Goal: Communication & Community: Answer question/provide support

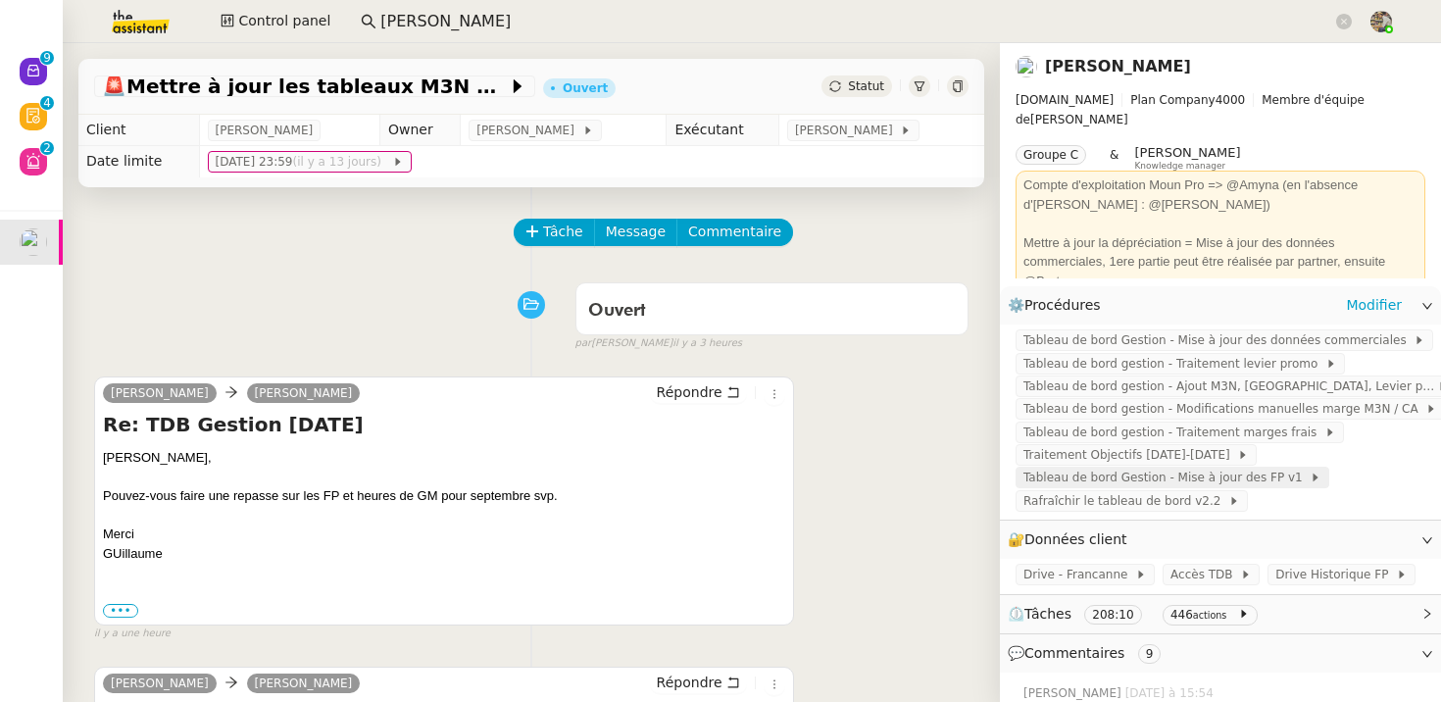
click at [1212, 478] on span "Tableau de bord Gestion - Mise à jour des FP v1" at bounding box center [1167, 478] width 286 height 20
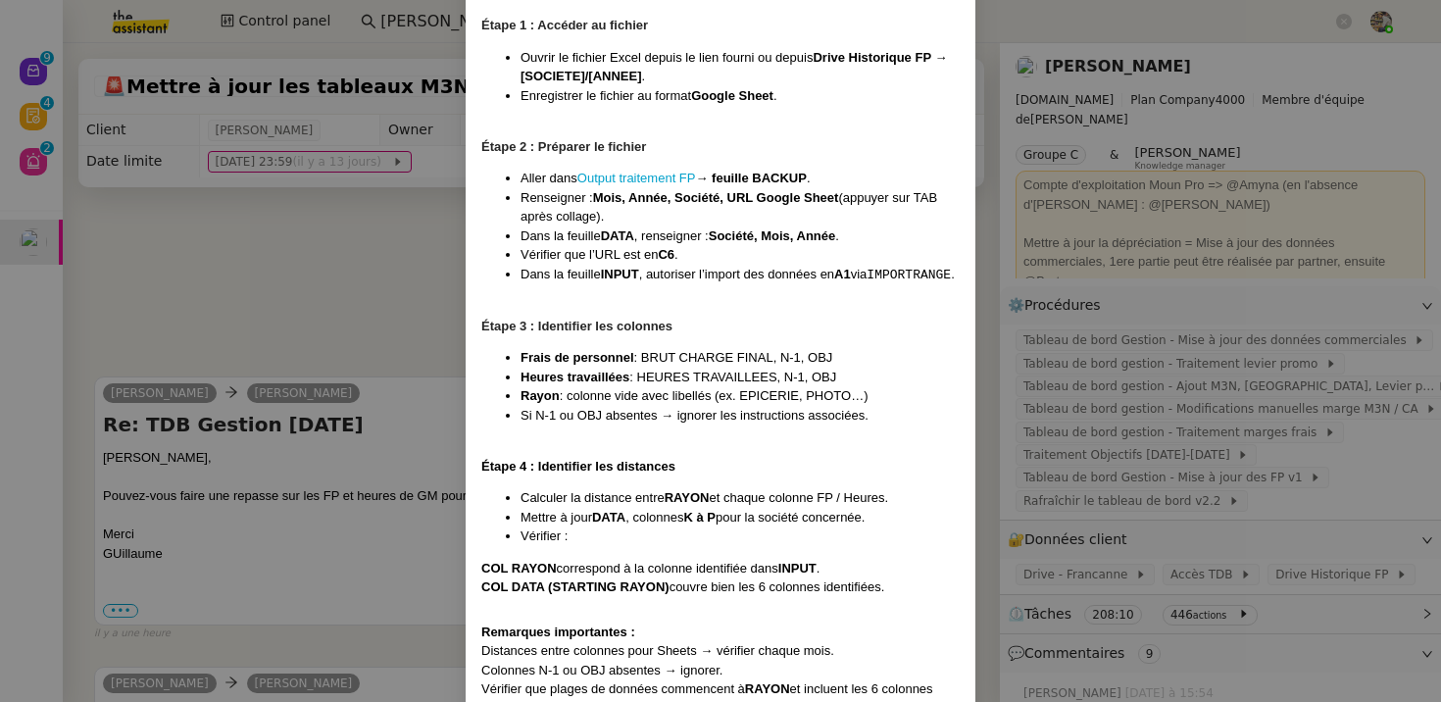
scroll to position [1434, 0]
click at [650, 187] on link "Output traitement FP" at bounding box center [636, 180] width 119 height 15
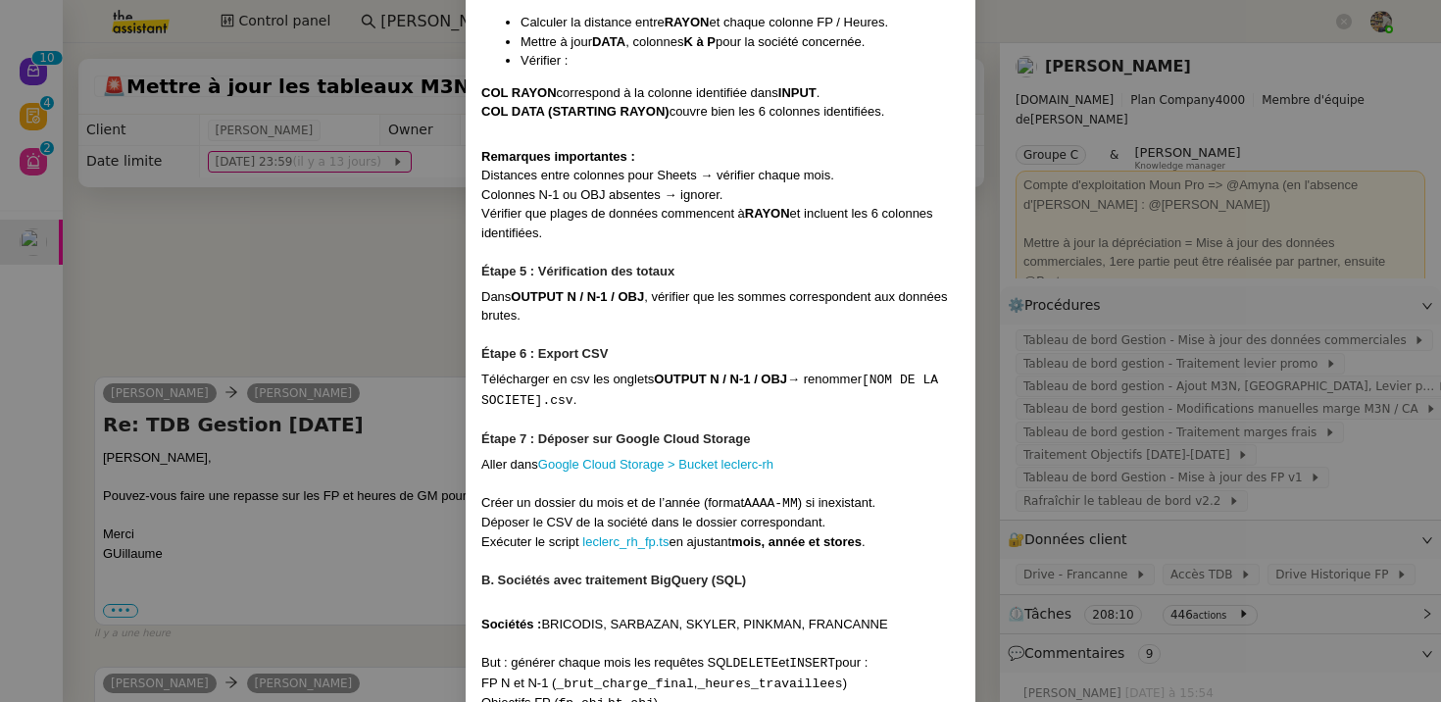
scroll to position [1914, 0]
click at [129, 230] on nz-modal-container "Contexte Chaque mois, les RH envoient les FP (frais de personnel) des différent…" at bounding box center [720, 351] width 1441 height 702
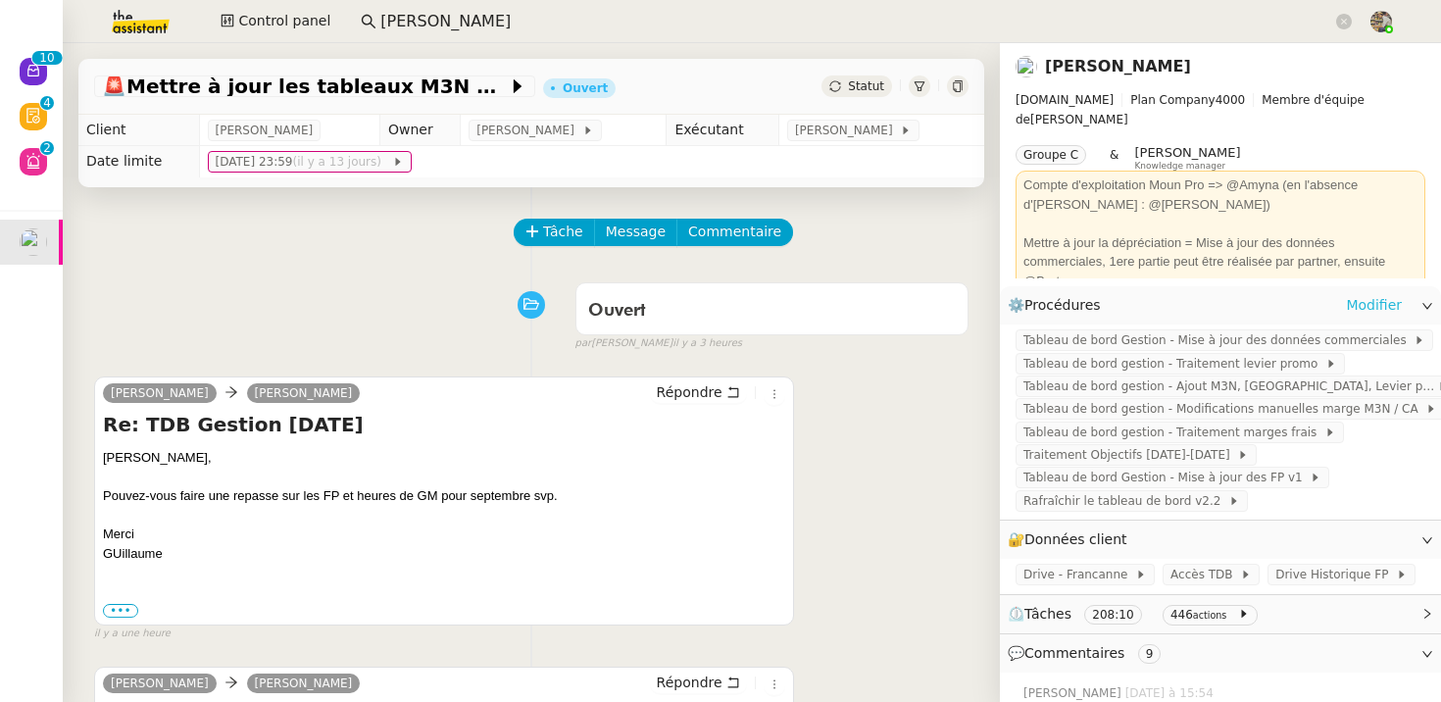
click at [1385, 311] on link "Modifier" at bounding box center [1374, 305] width 56 height 23
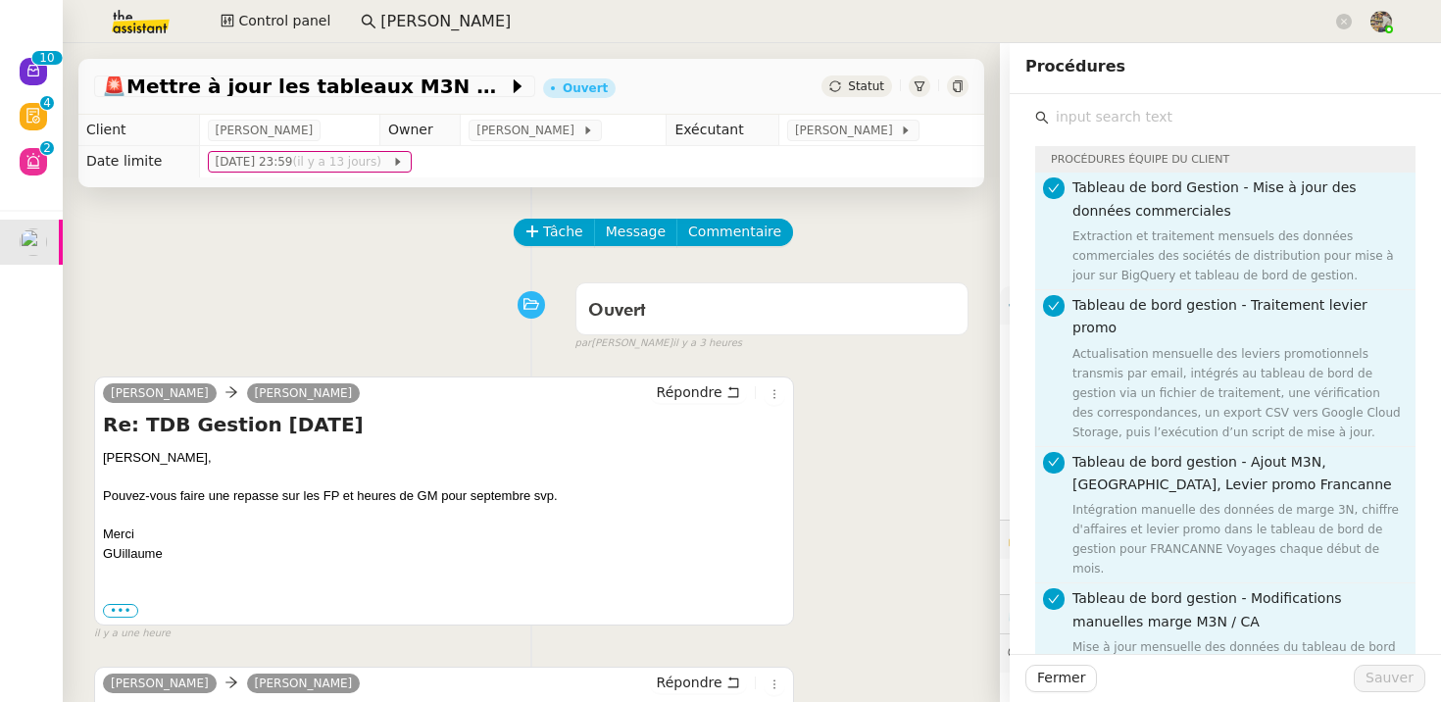
click at [856, 240] on div "Tâche Message Commentaire" at bounding box center [742, 242] width 453 height 47
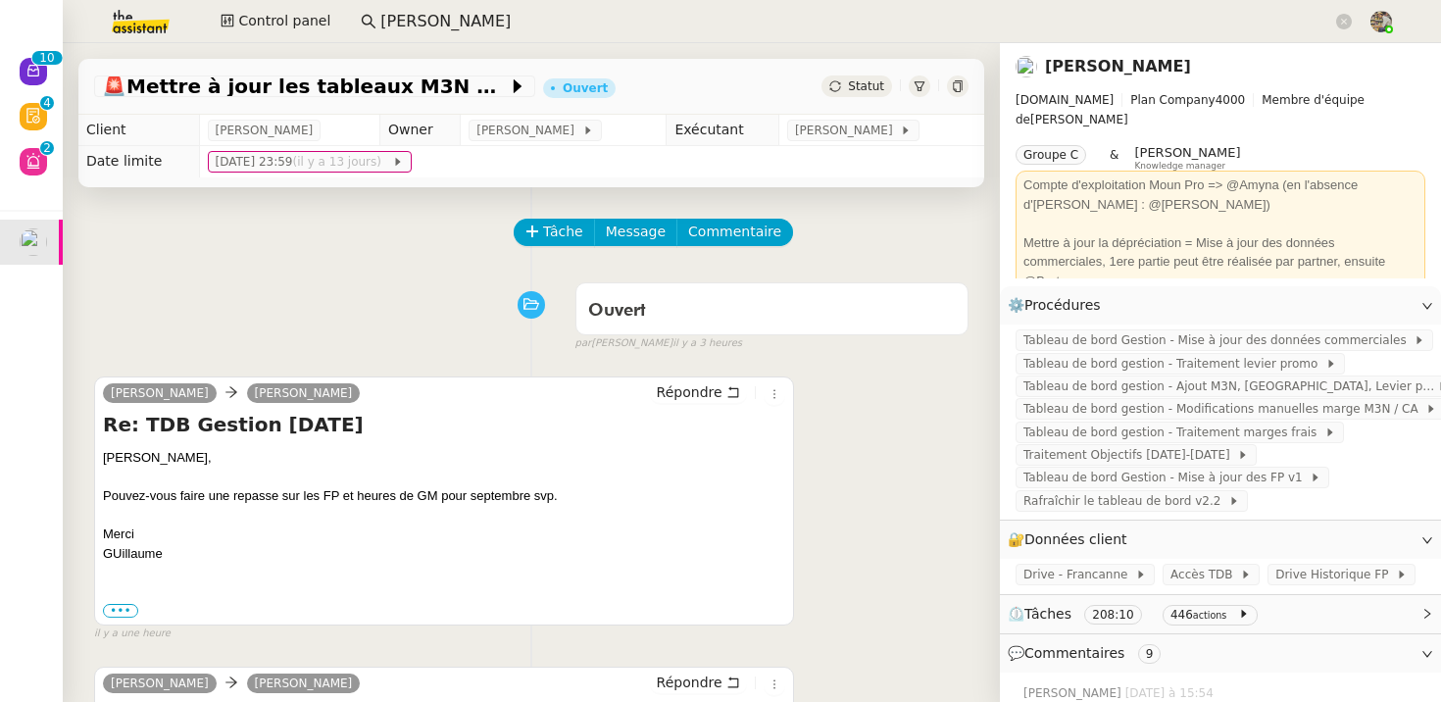
click at [1140, 72] on link "[PERSON_NAME]" at bounding box center [1118, 66] width 146 height 19
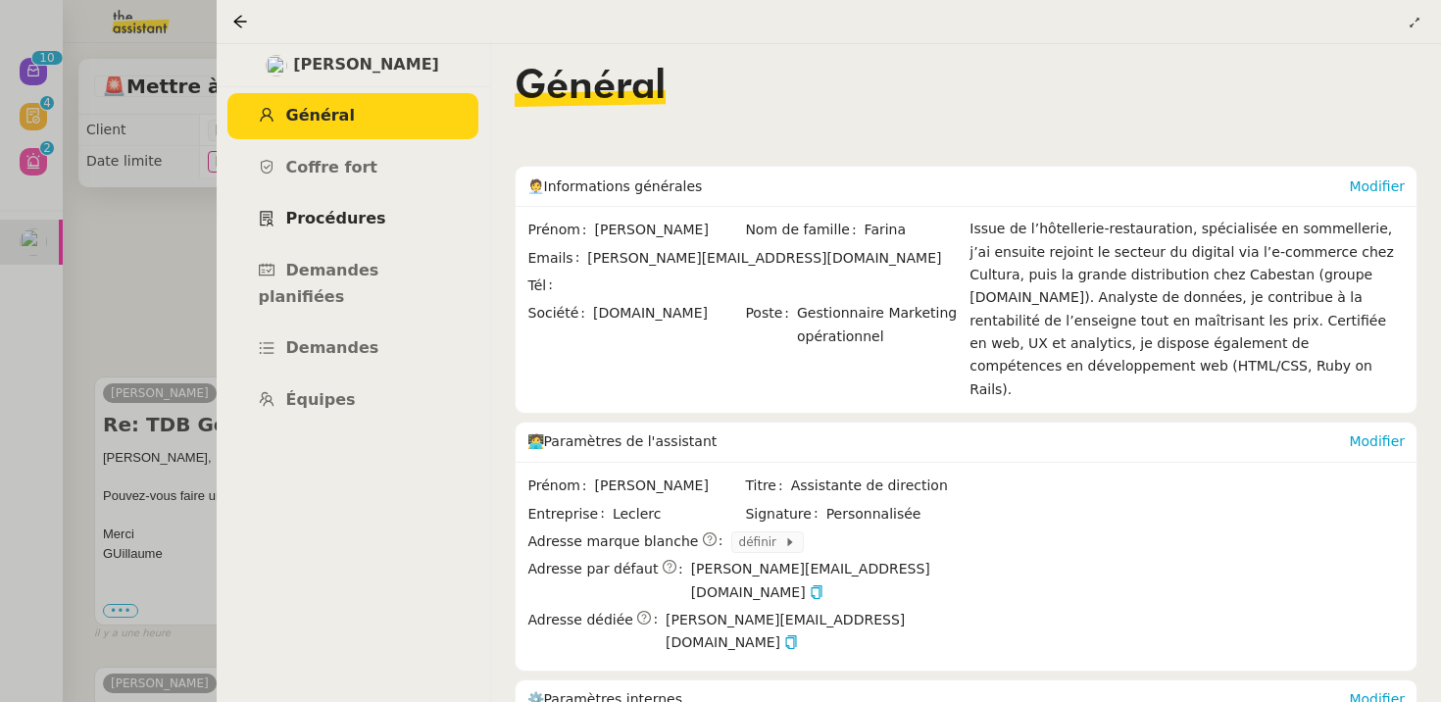
click at [327, 213] on span "Procédures" at bounding box center [336, 218] width 100 height 19
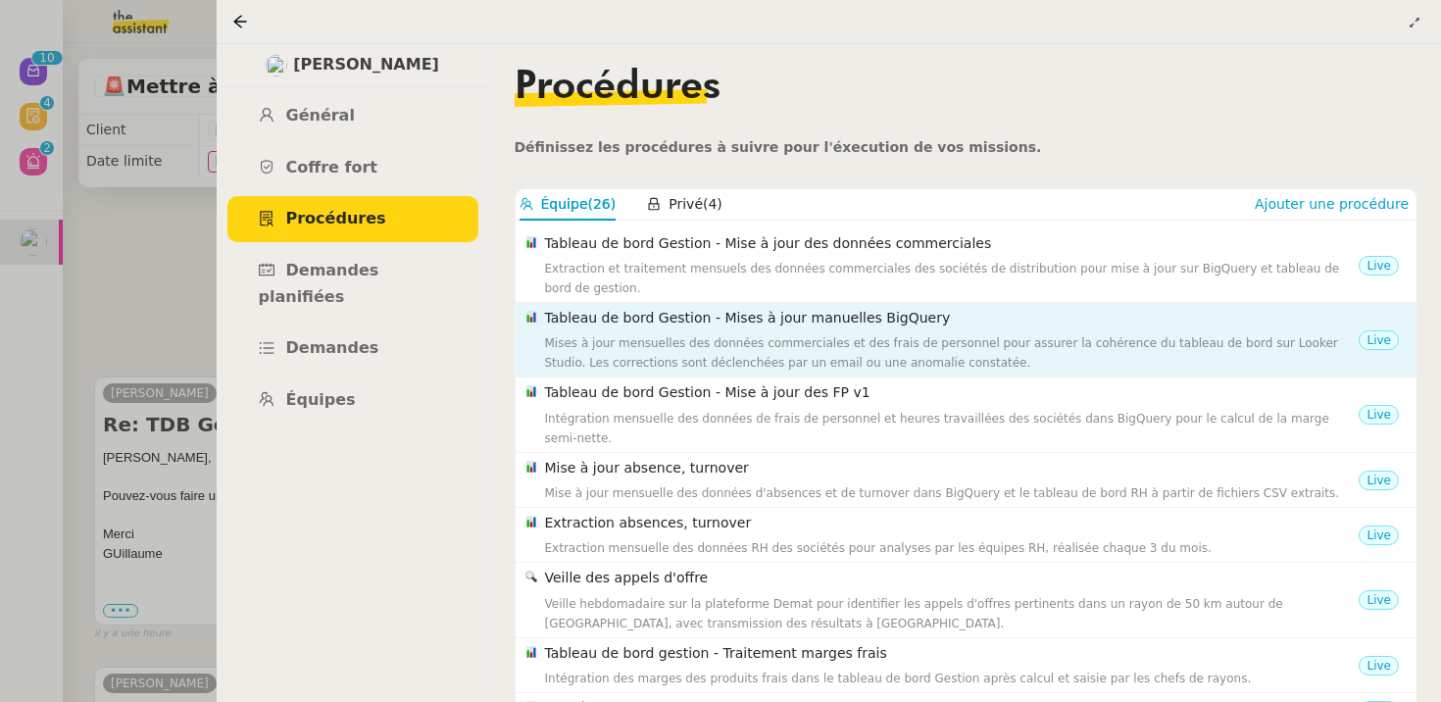
click at [746, 335] on div "Mises à jour mensuelles des données commerciales et des frais de personnel pour…" at bounding box center [952, 352] width 815 height 39
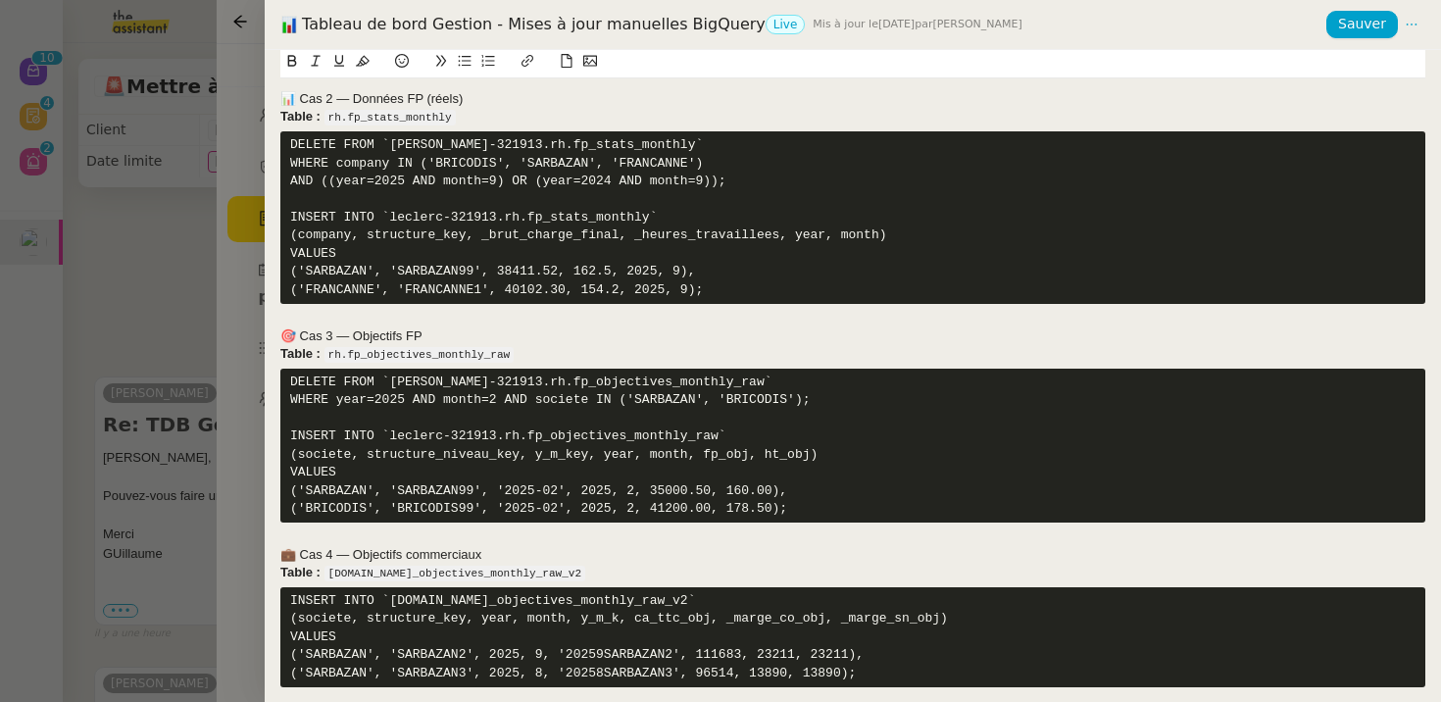
scroll to position [1840, 0]
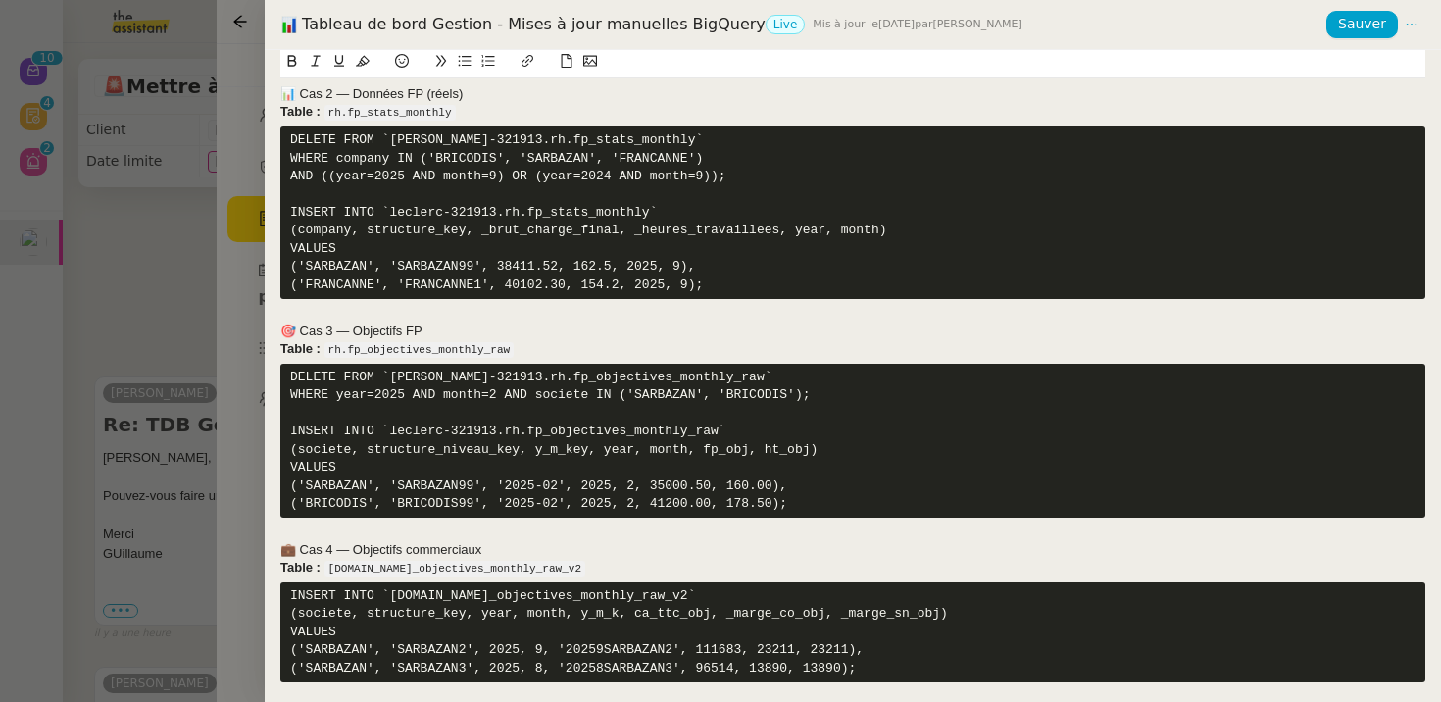
click at [143, 199] on div at bounding box center [720, 351] width 1441 height 702
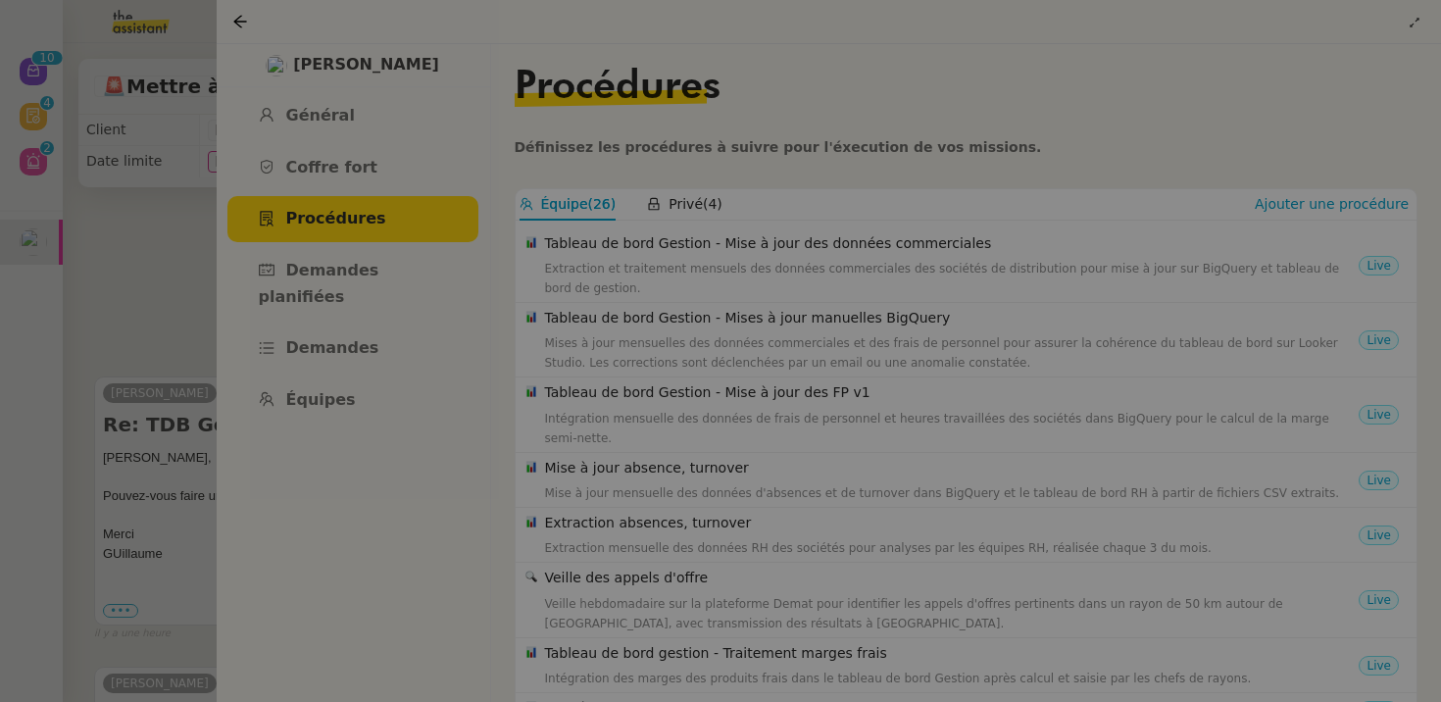
scroll to position [183, 0]
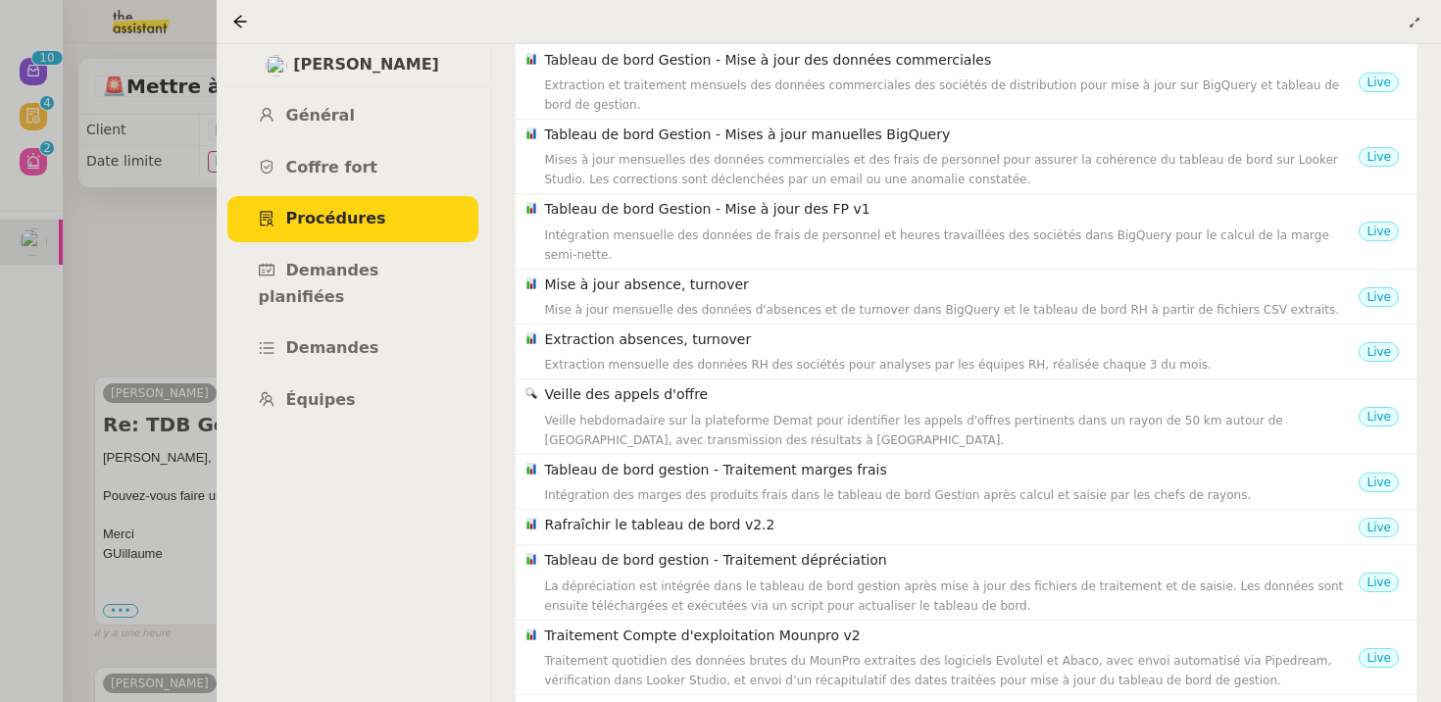
click at [150, 217] on div at bounding box center [720, 351] width 1441 height 702
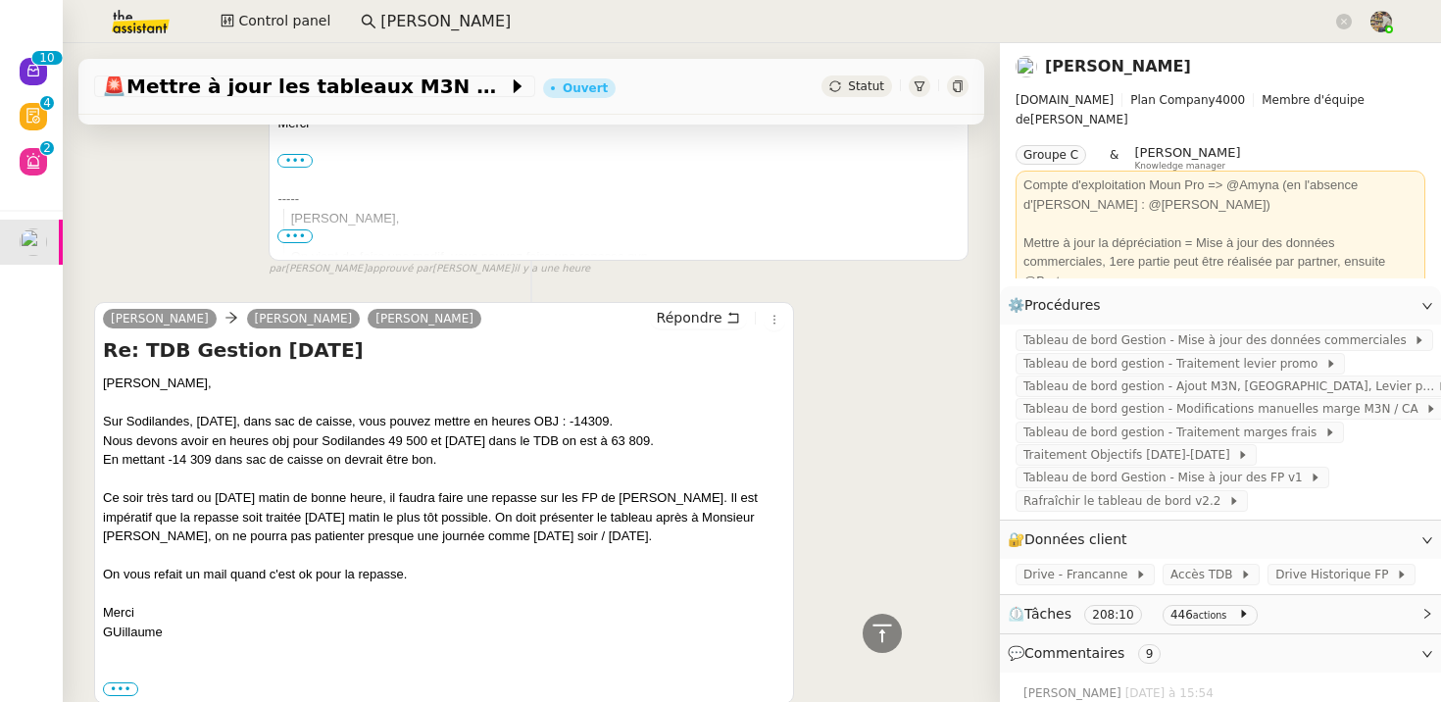
scroll to position [1411, 0]
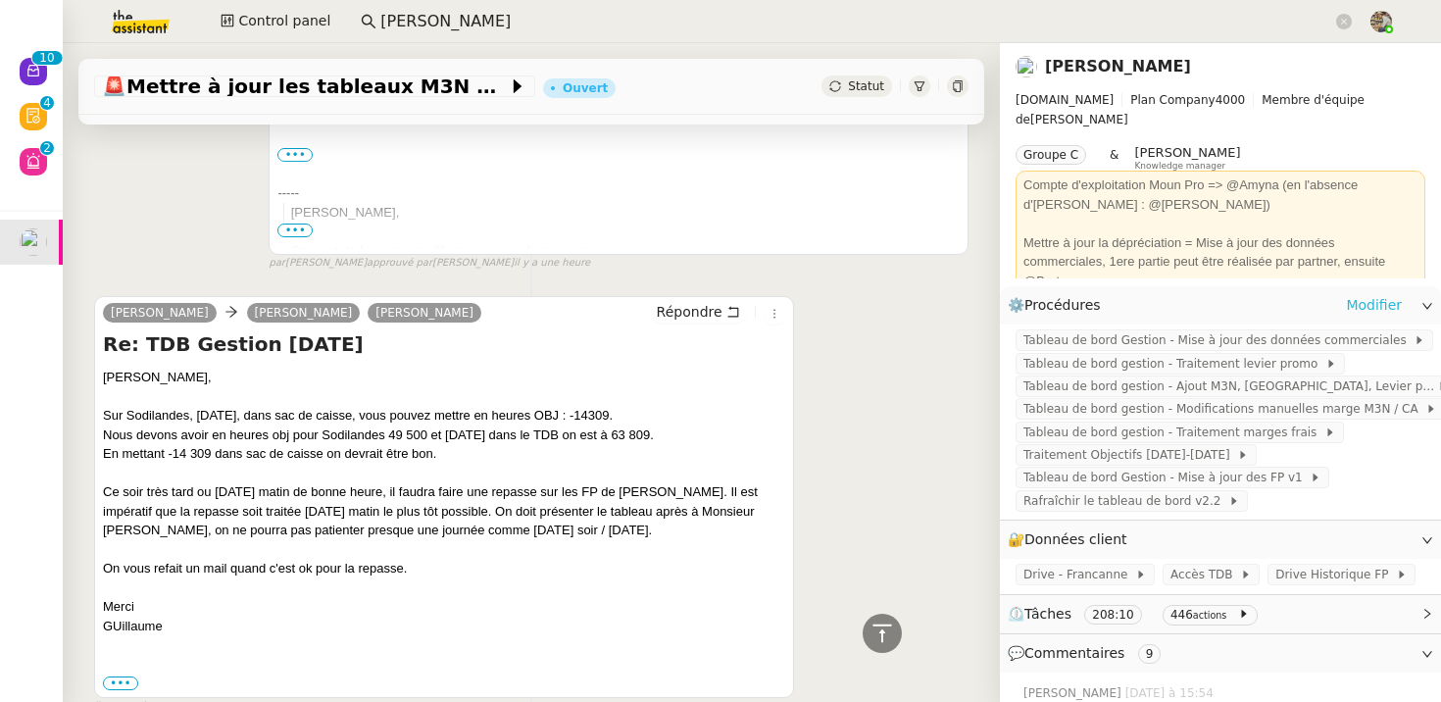
click at [1388, 306] on link "Modifier" at bounding box center [1374, 305] width 56 height 23
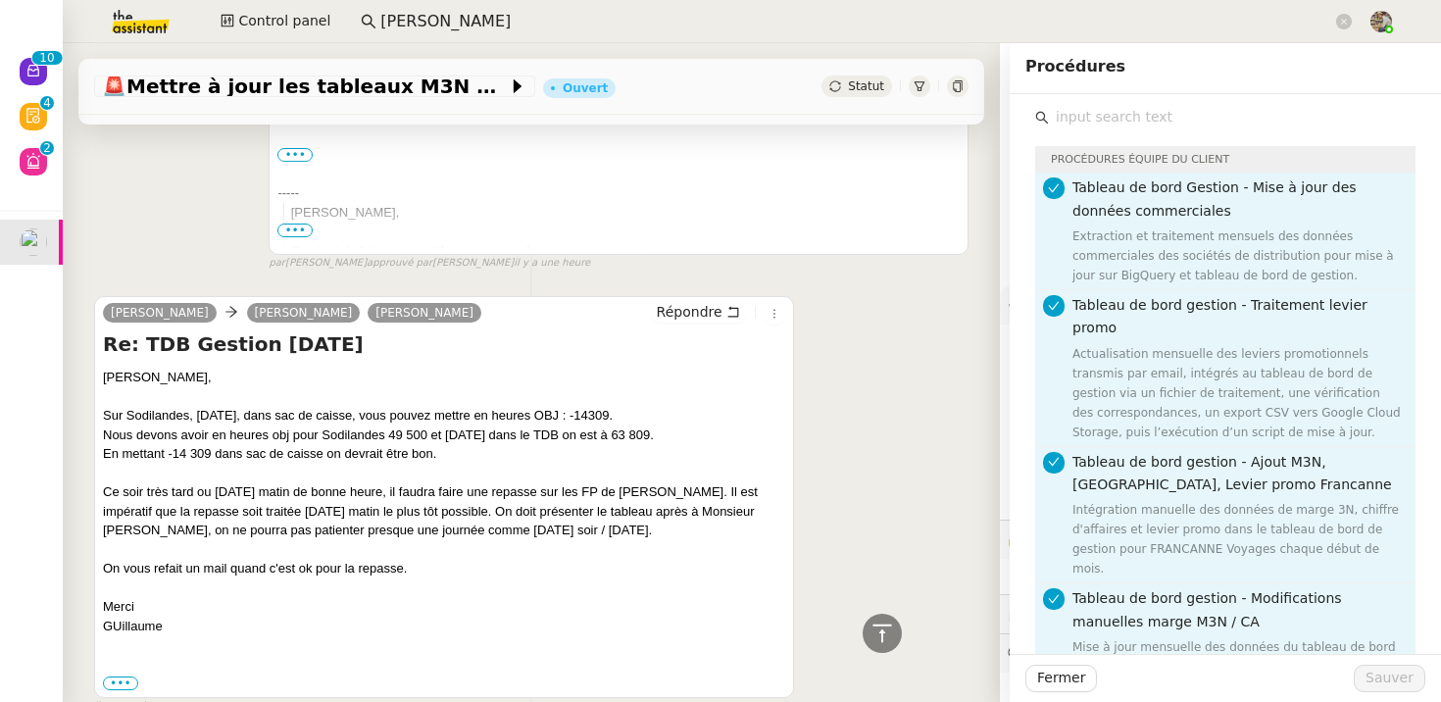
click at [929, 268] on div "par Charles G. approuvé par Charles G. il y a une heure" at bounding box center [619, 263] width 700 height 17
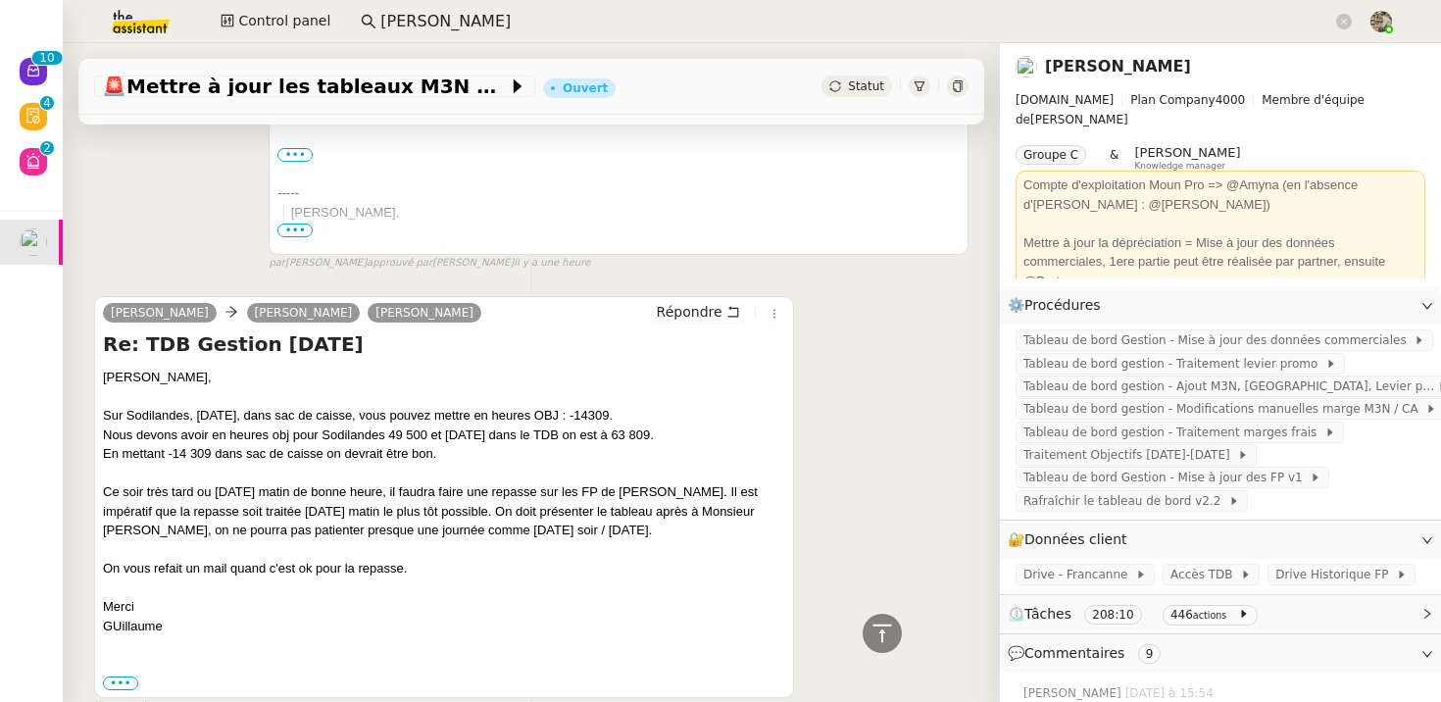
click at [1096, 69] on link "[PERSON_NAME]" at bounding box center [1118, 66] width 146 height 19
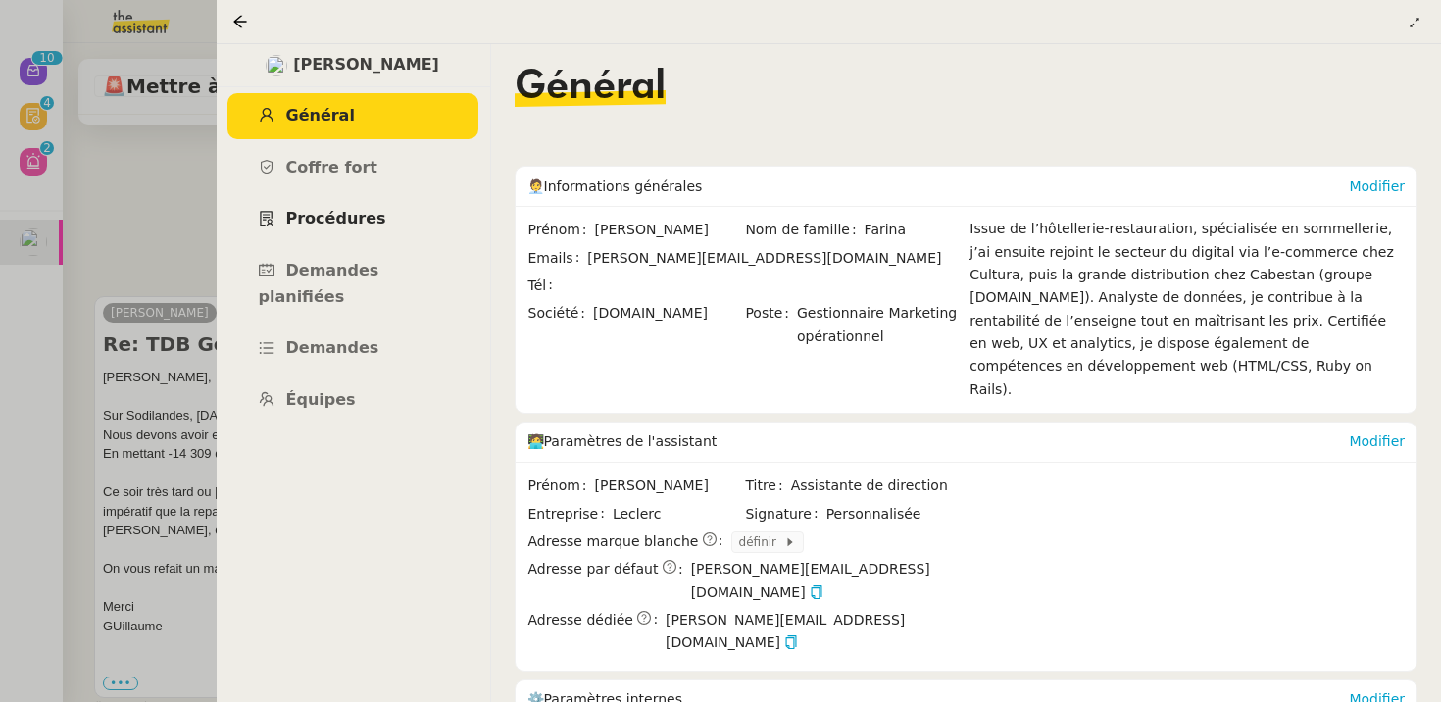
click at [325, 233] on link "Procédures" at bounding box center [352, 219] width 251 height 46
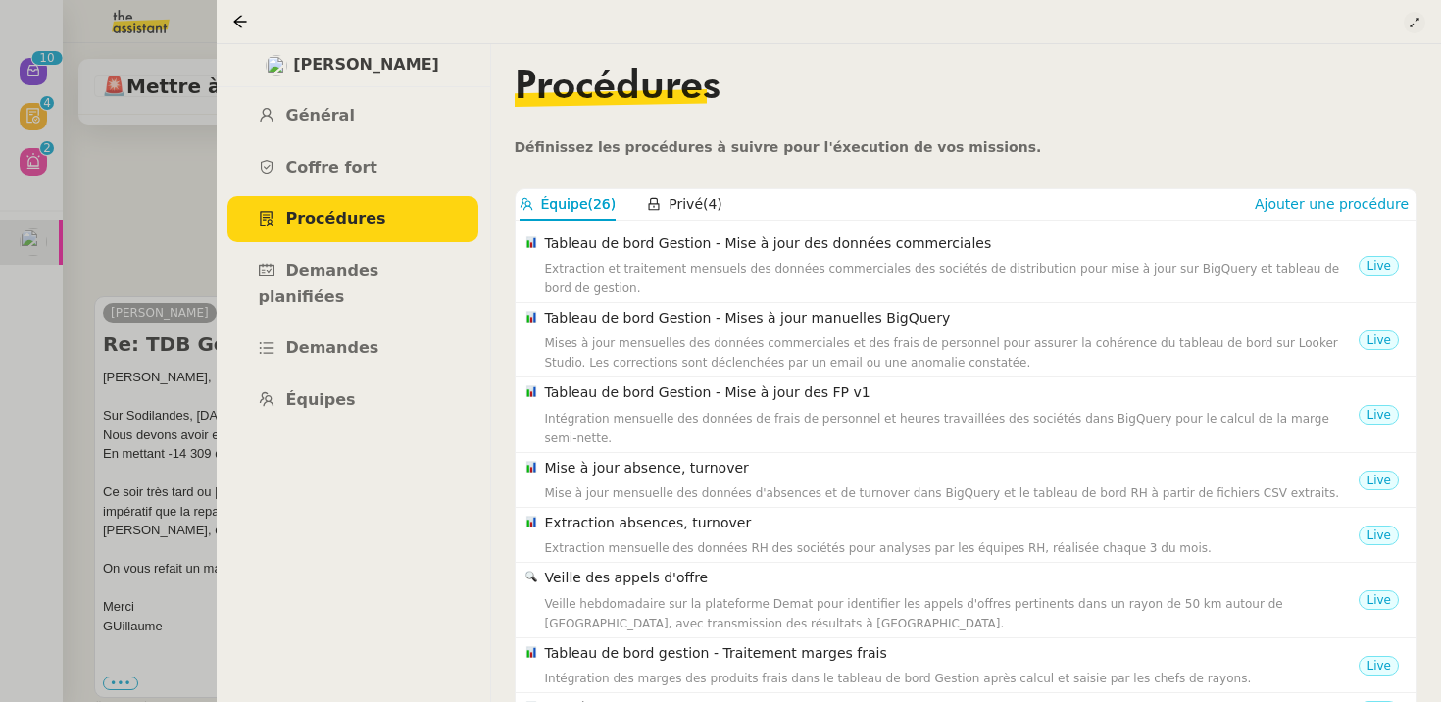
click at [1418, 18] on icon at bounding box center [1415, 23] width 12 height 12
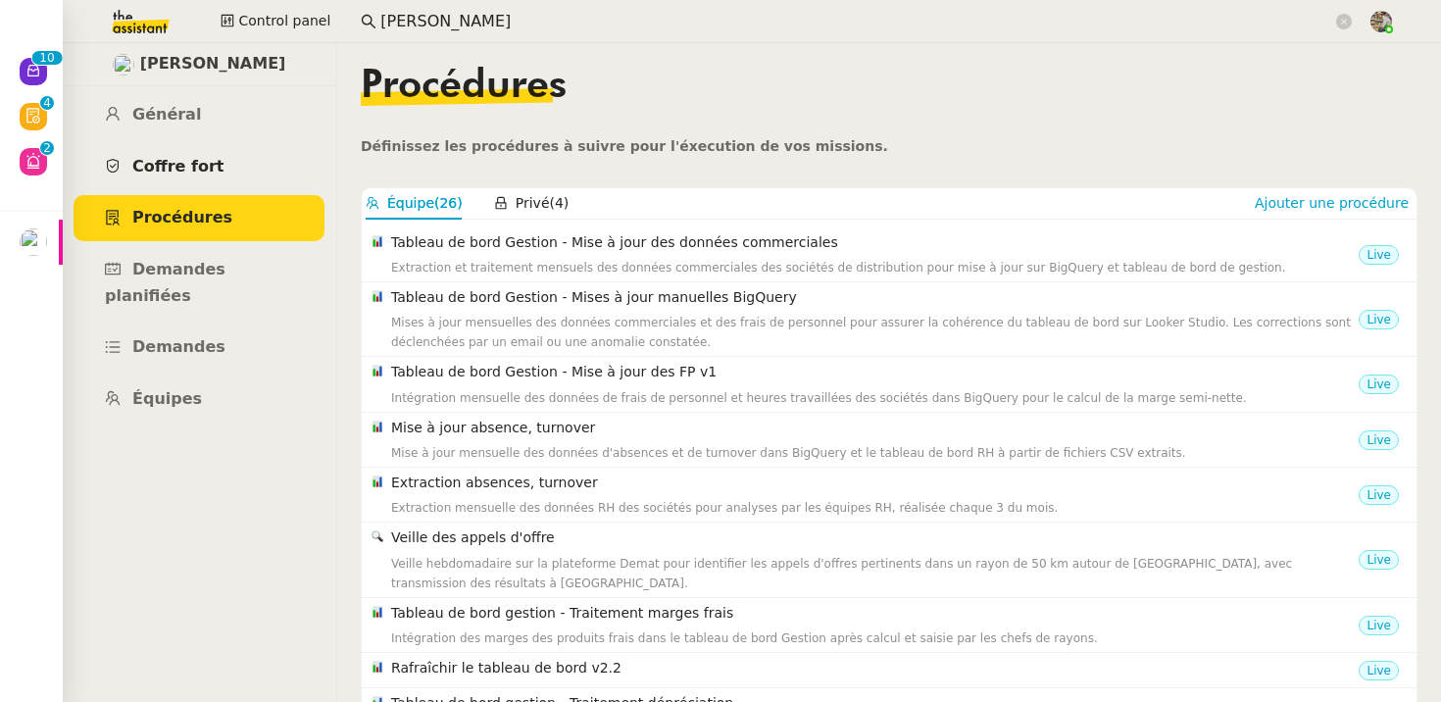
scroll to position [767, 0]
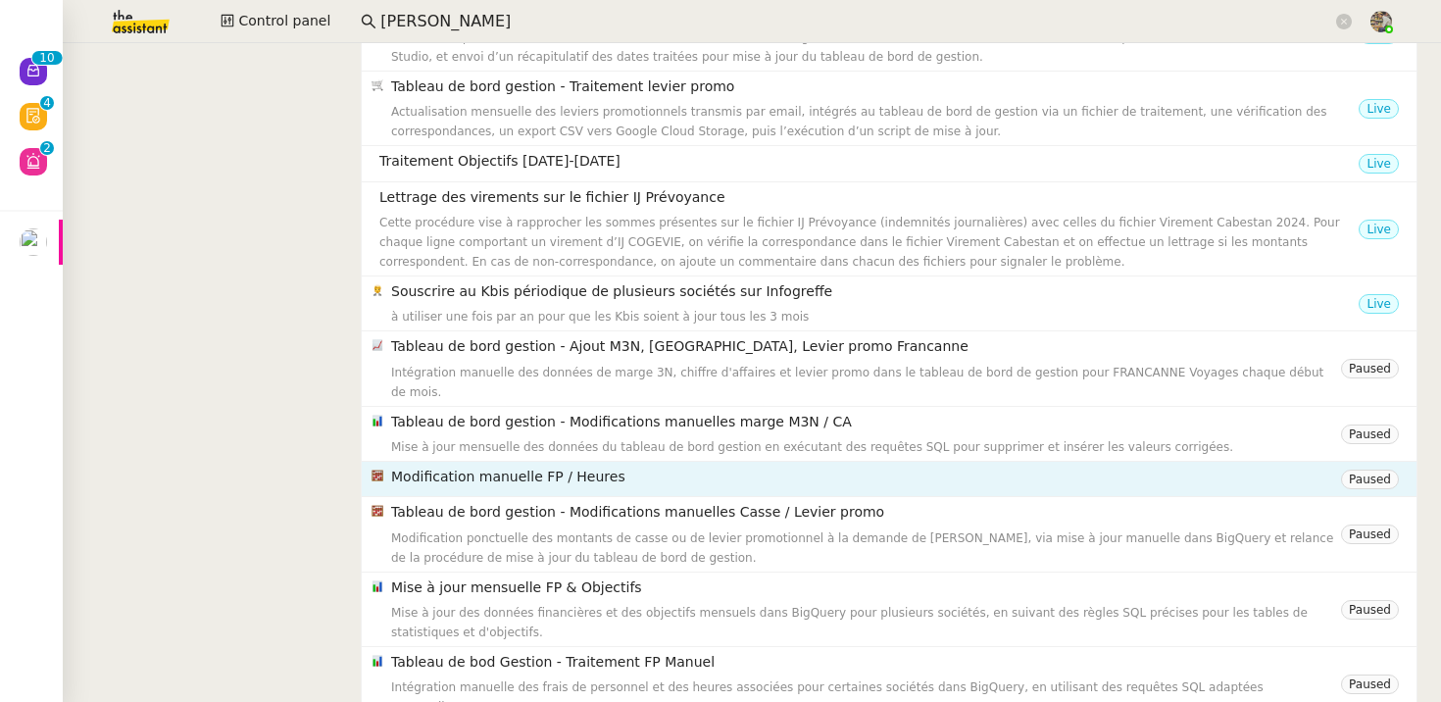
click at [499, 466] on h4 "Modification manuelle FP / Heures" at bounding box center [866, 477] width 950 height 23
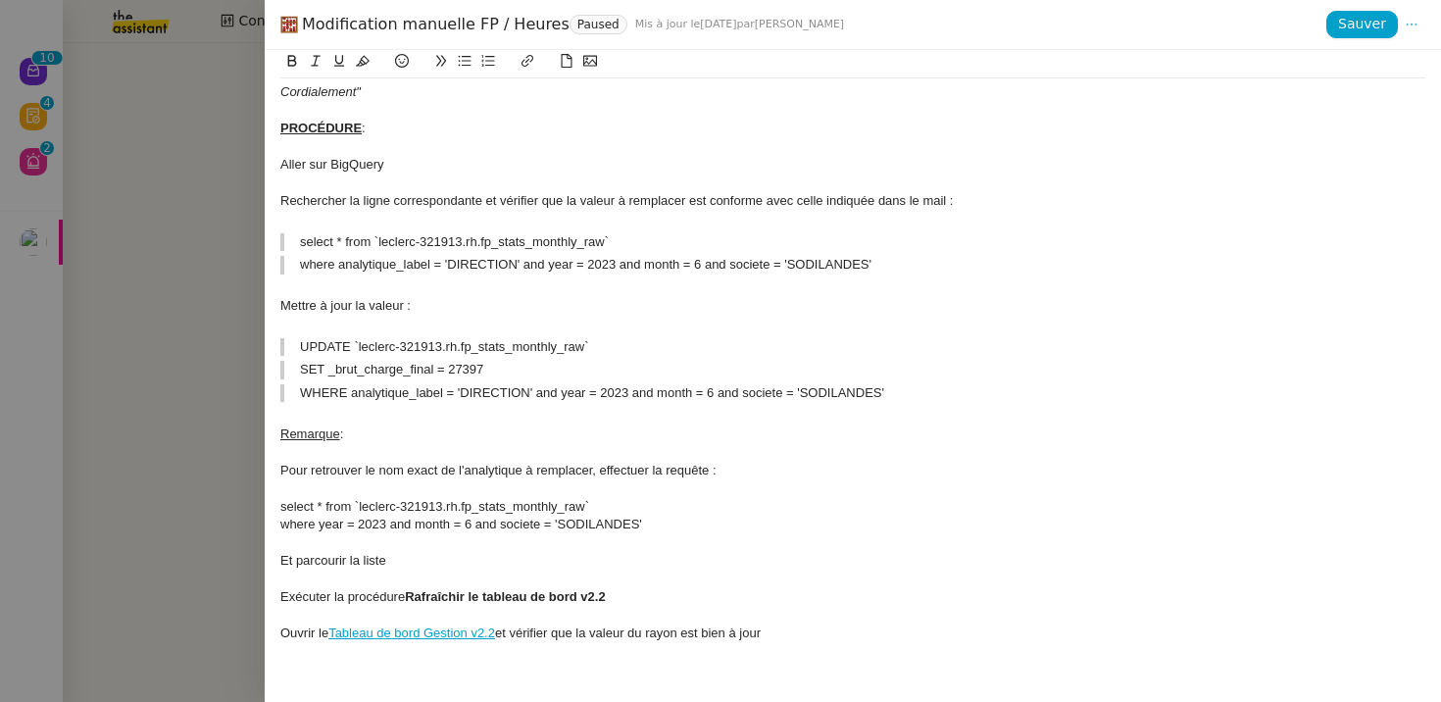
scroll to position [771, 0]
click at [67, 462] on div at bounding box center [720, 351] width 1441 height 702
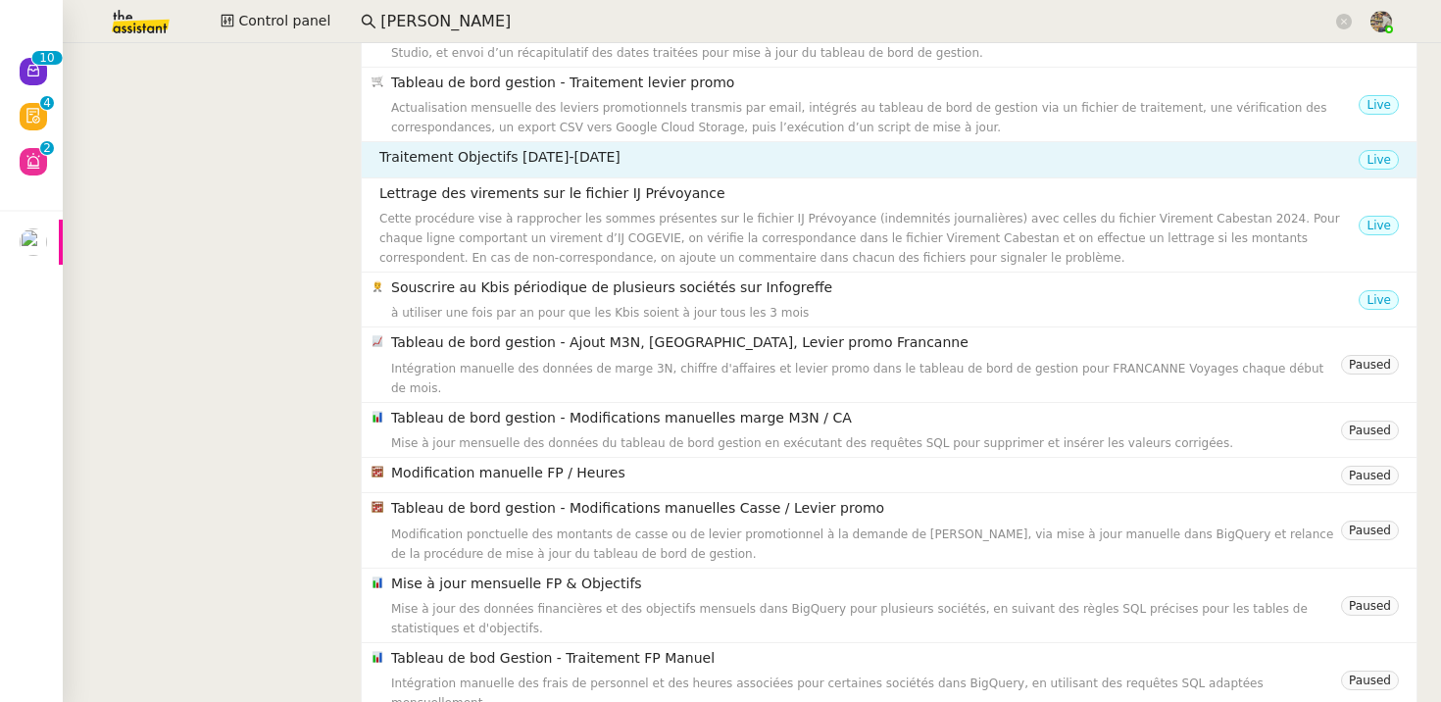
click at [505, 163] on h4 "Traitement Objectifs [DATE]-[DATE]" at bounding box center [868, 157] width 979 height 23
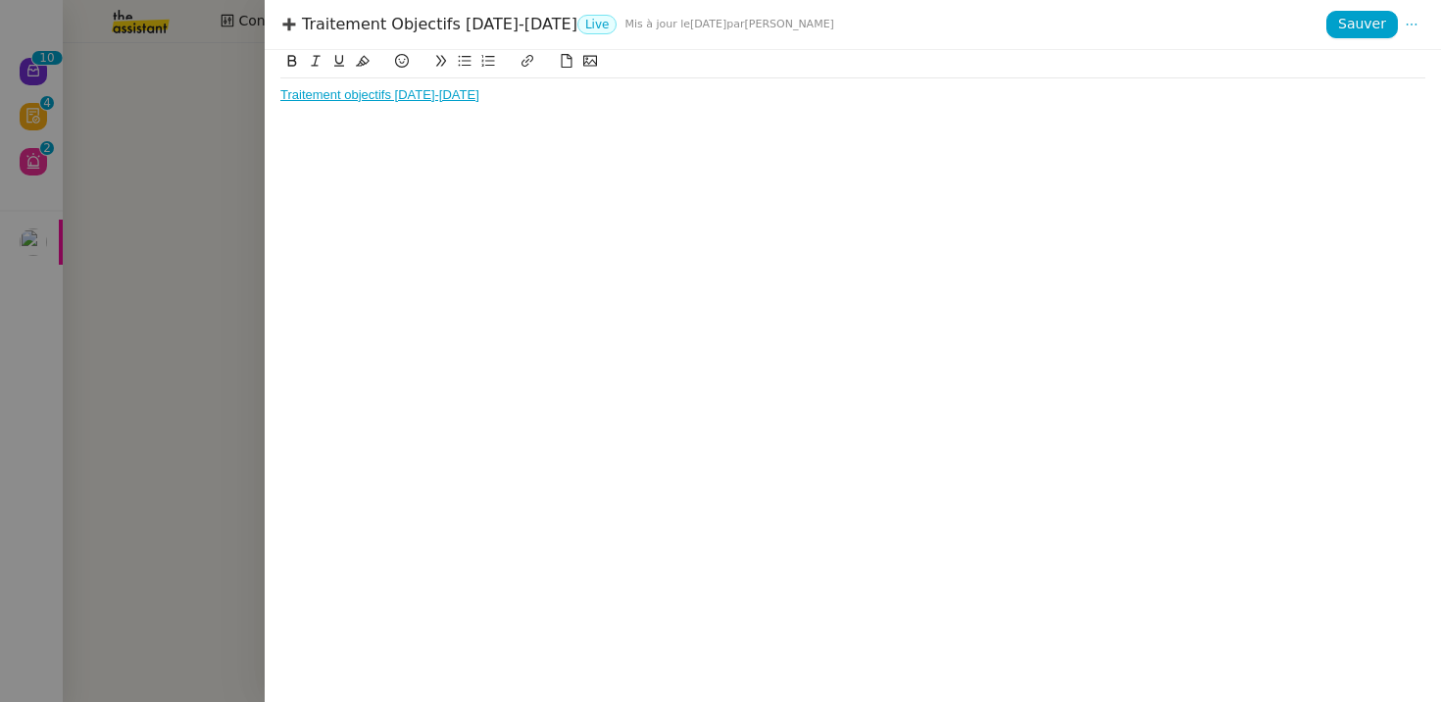
click at [152, 290] on div at bounding box center [720, 351] width 1441 height 702
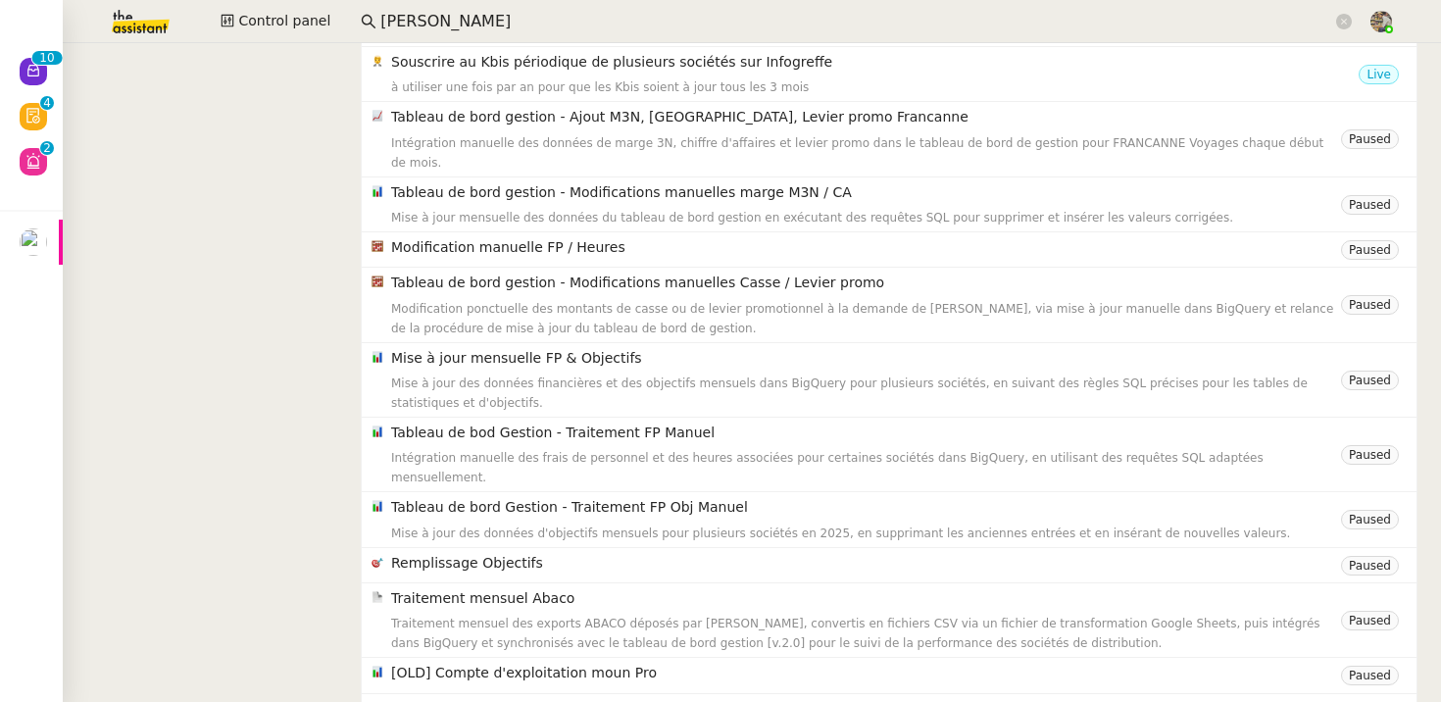
scroll to position [1015, 0]
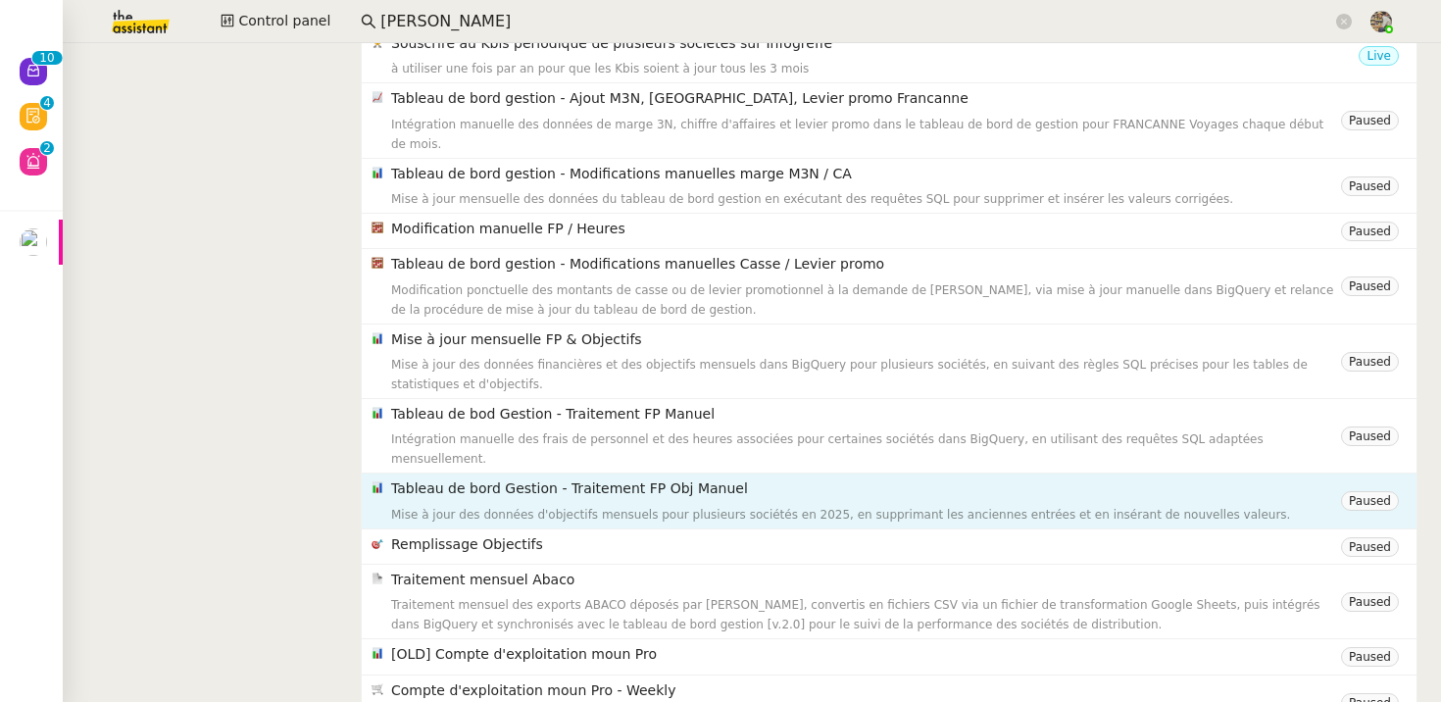
click at [602, 477] on h4 "Tableau de bord Gestion - Traitement FP Obj Manuel" at bounding box center [866, 488] width 950 height 23
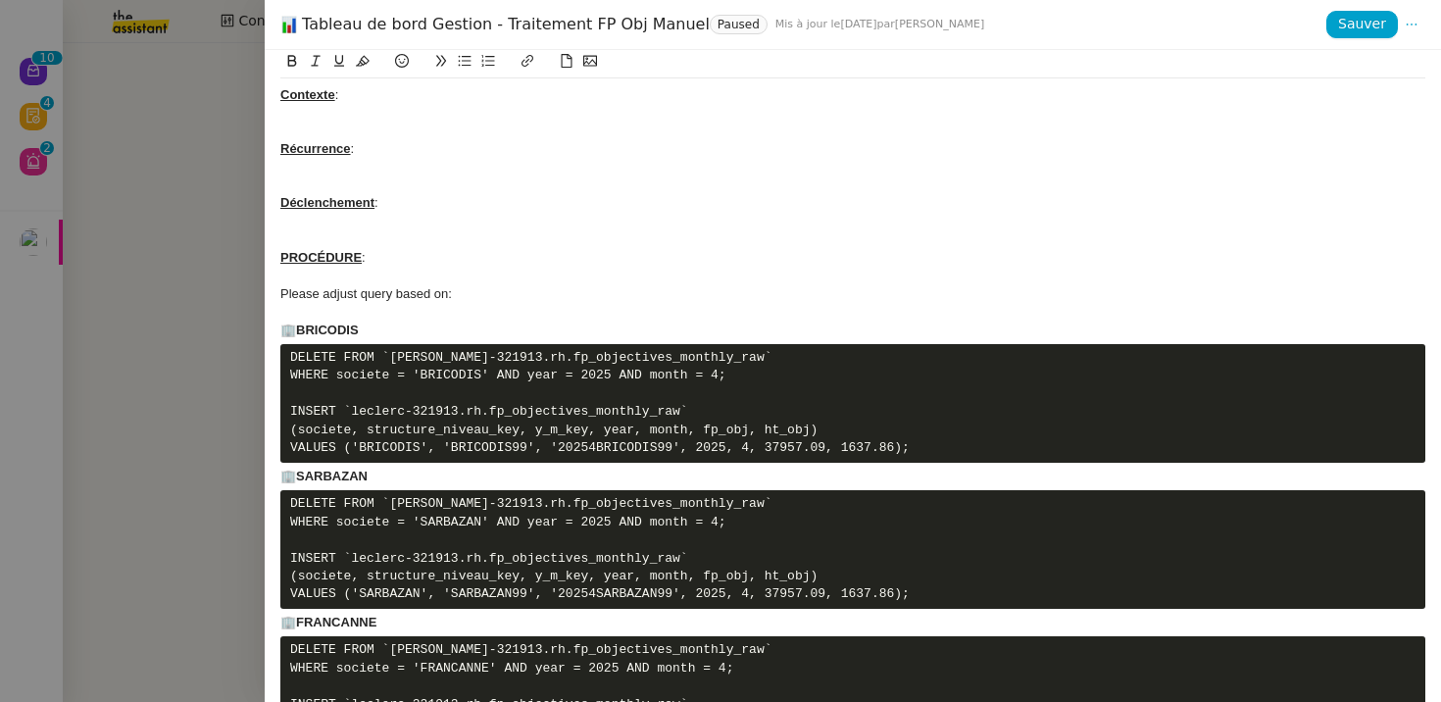
click at [150, 408] on div at bounding box center [720, 351] width 1441 height 702
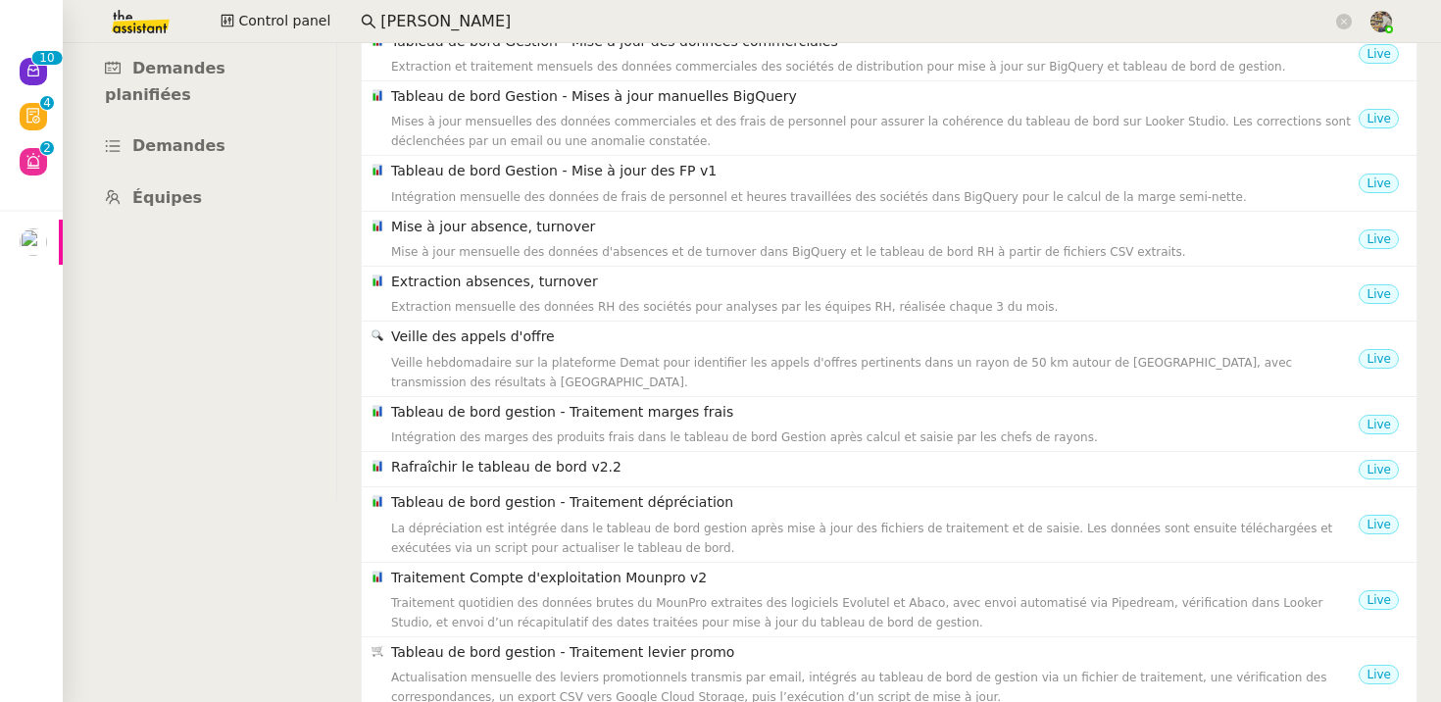
scroll to position [0, 0]
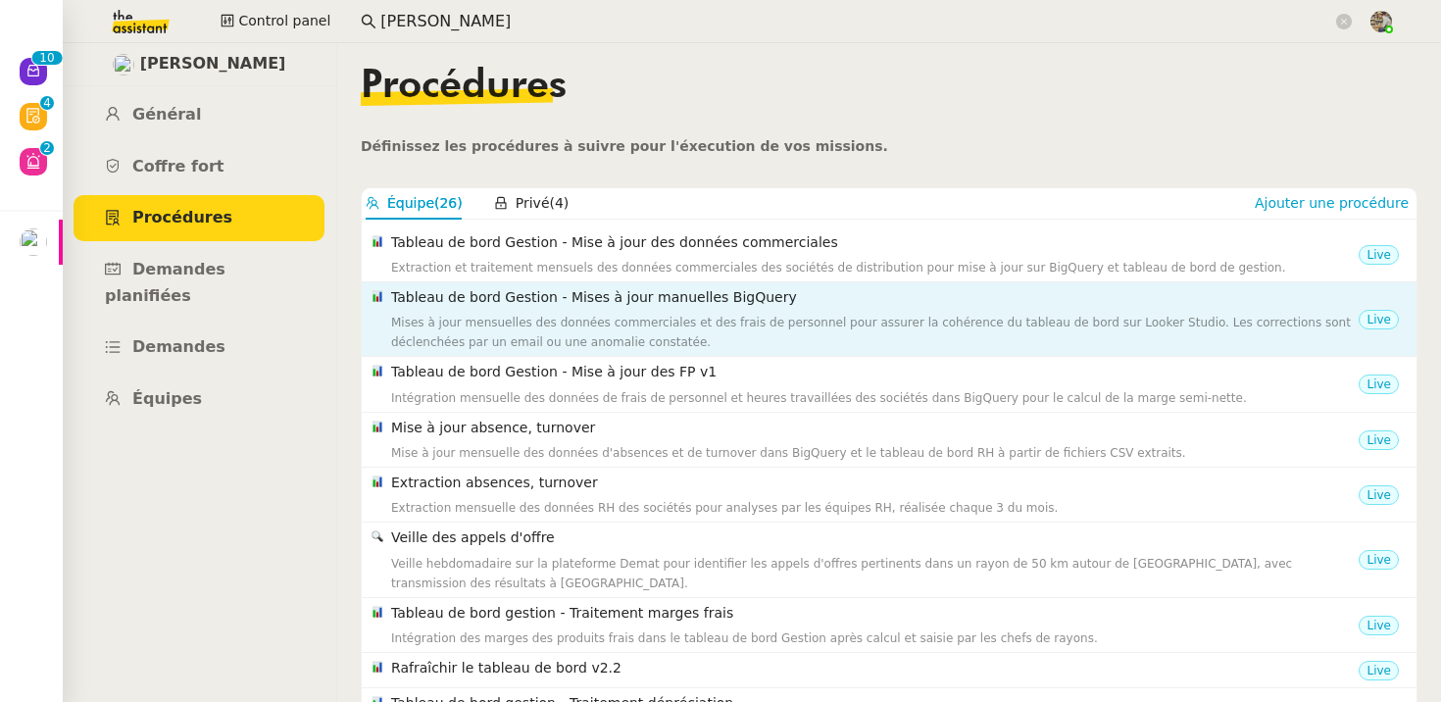
click at [721, 312] on div "Tableau de bord Gestion - Mises à jour manuelles BigQuery Mises à jour mensuell…" at bounding box center [875, 319] width 968 height 66
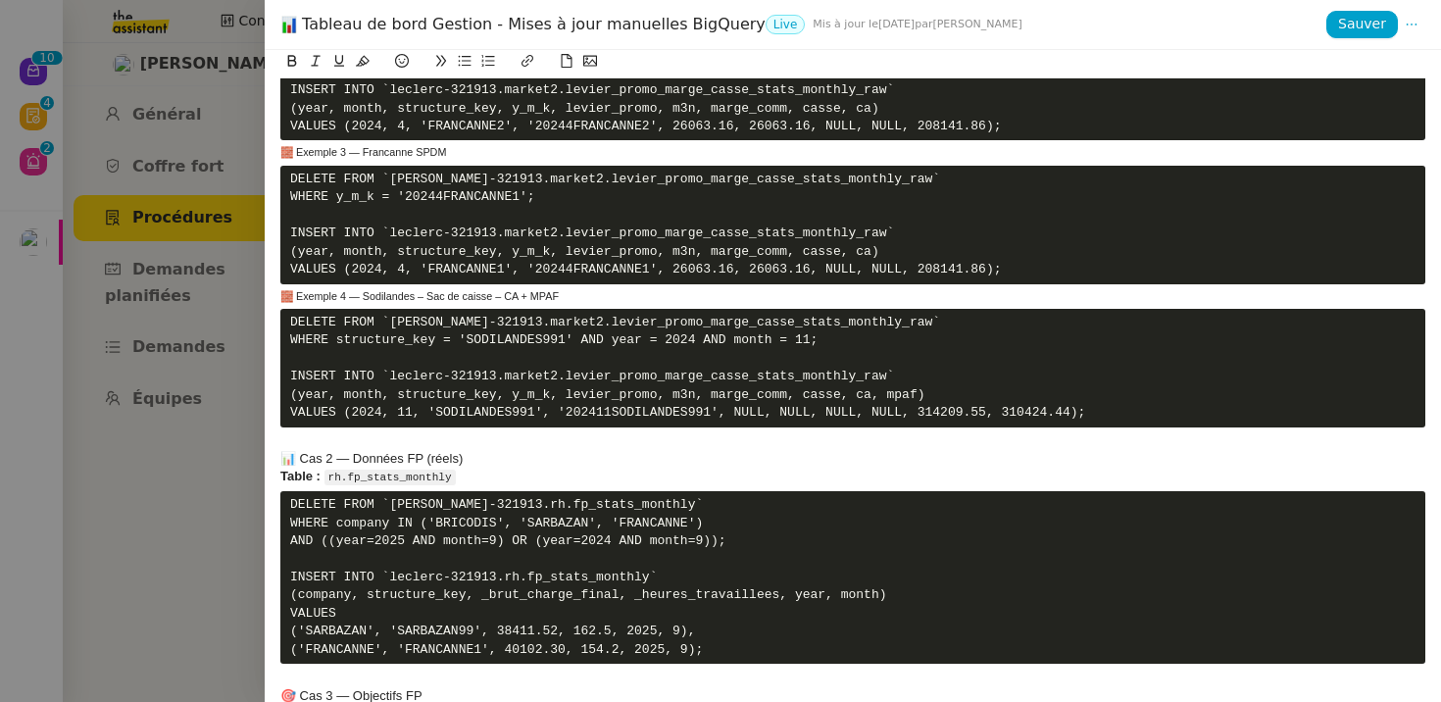
scroll to position [1463, 0]
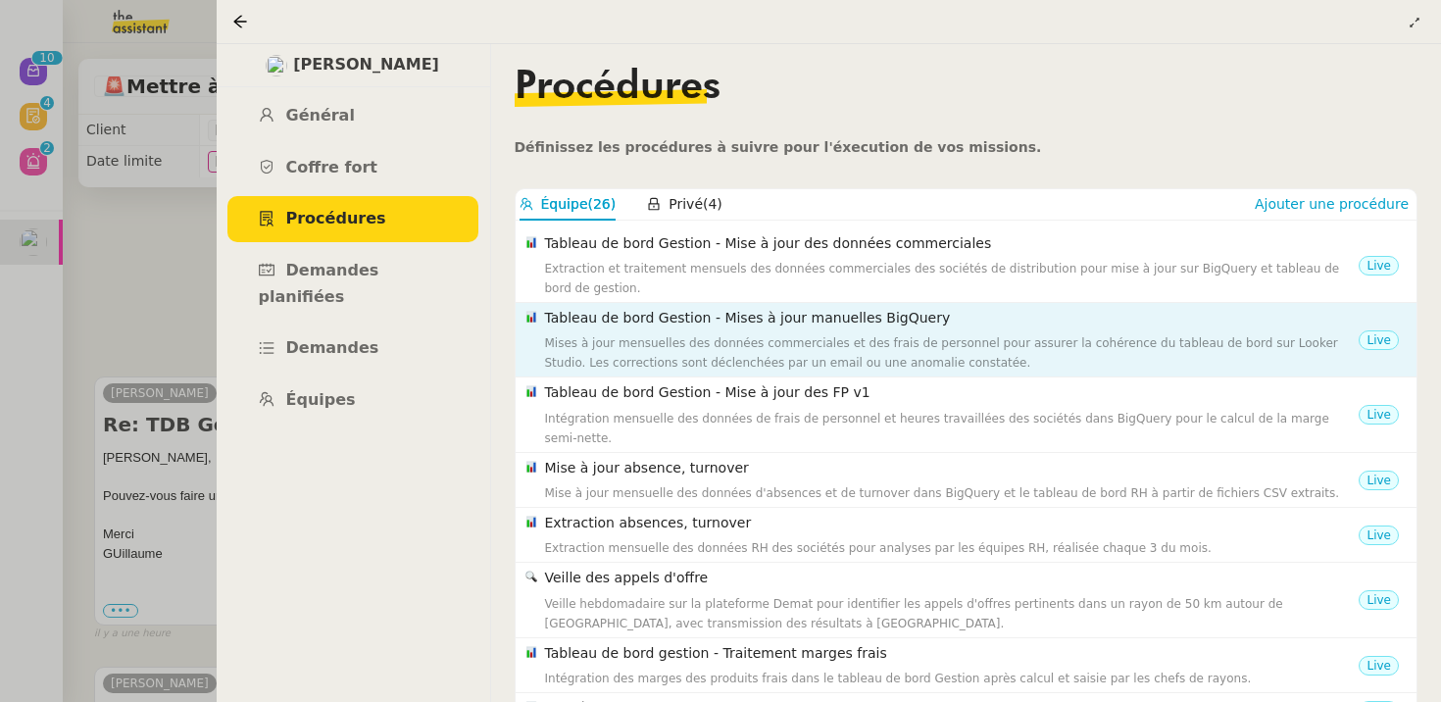
click at [687, 358] on div "Mises à jour mensuelles des données commerciales et des frais de personnel pour…" at bounding box center [952, 352] width 815 height 39
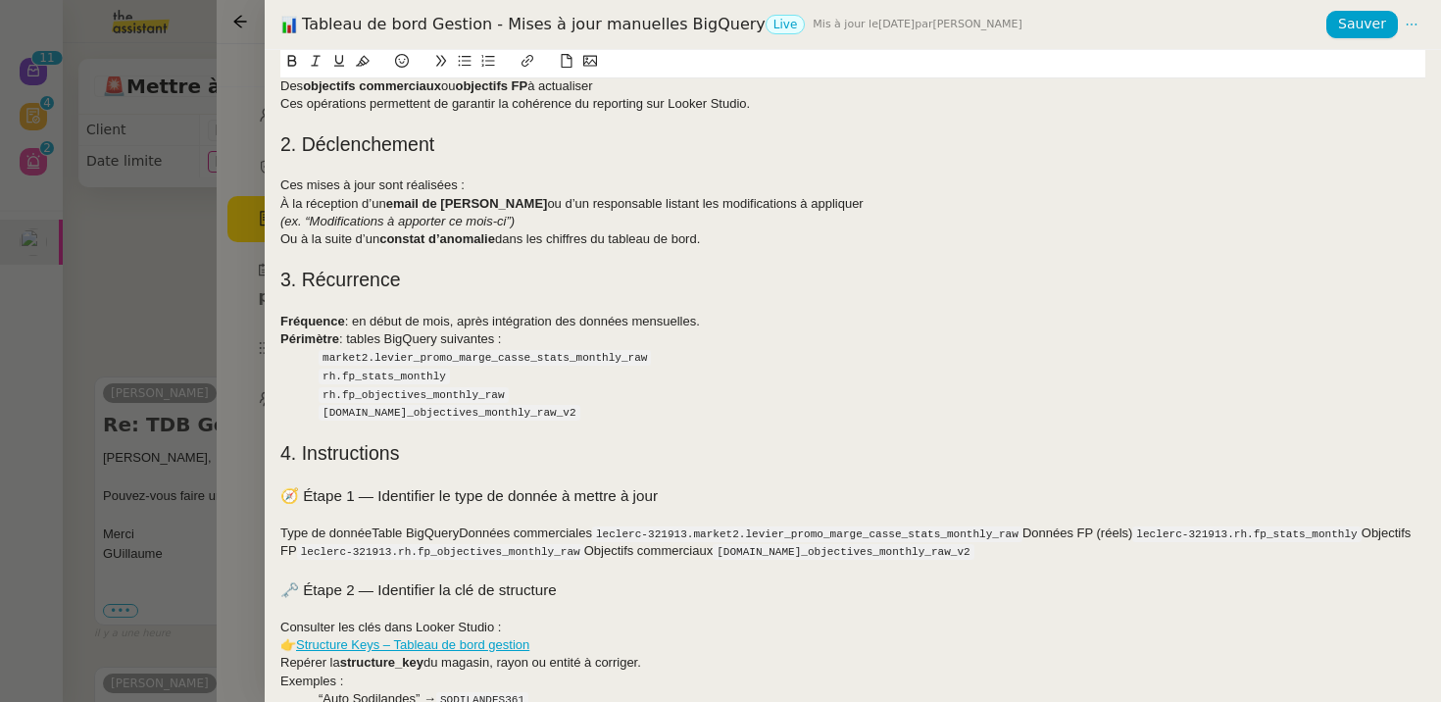
scroll to position [63, 0]
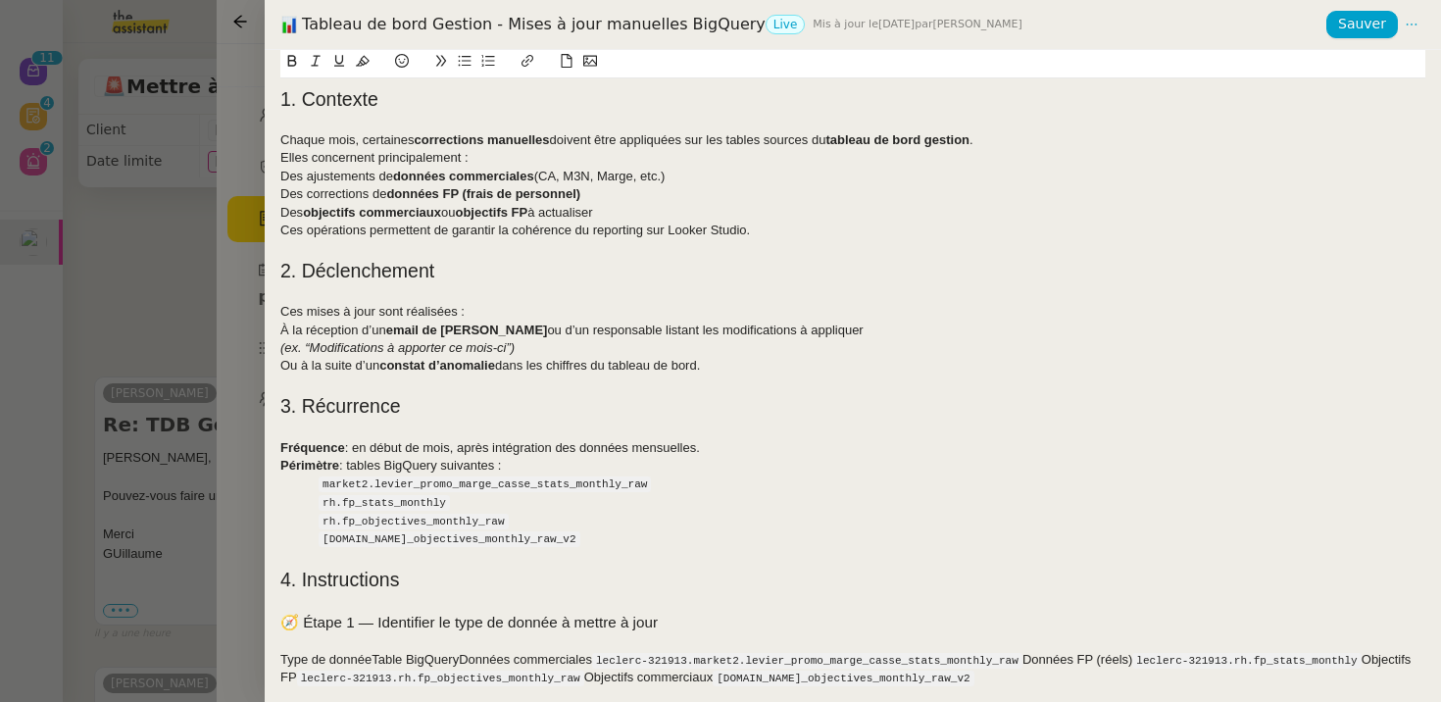
click at [125, 128] on div at bounding box center [720, 351] width 1441 height 702
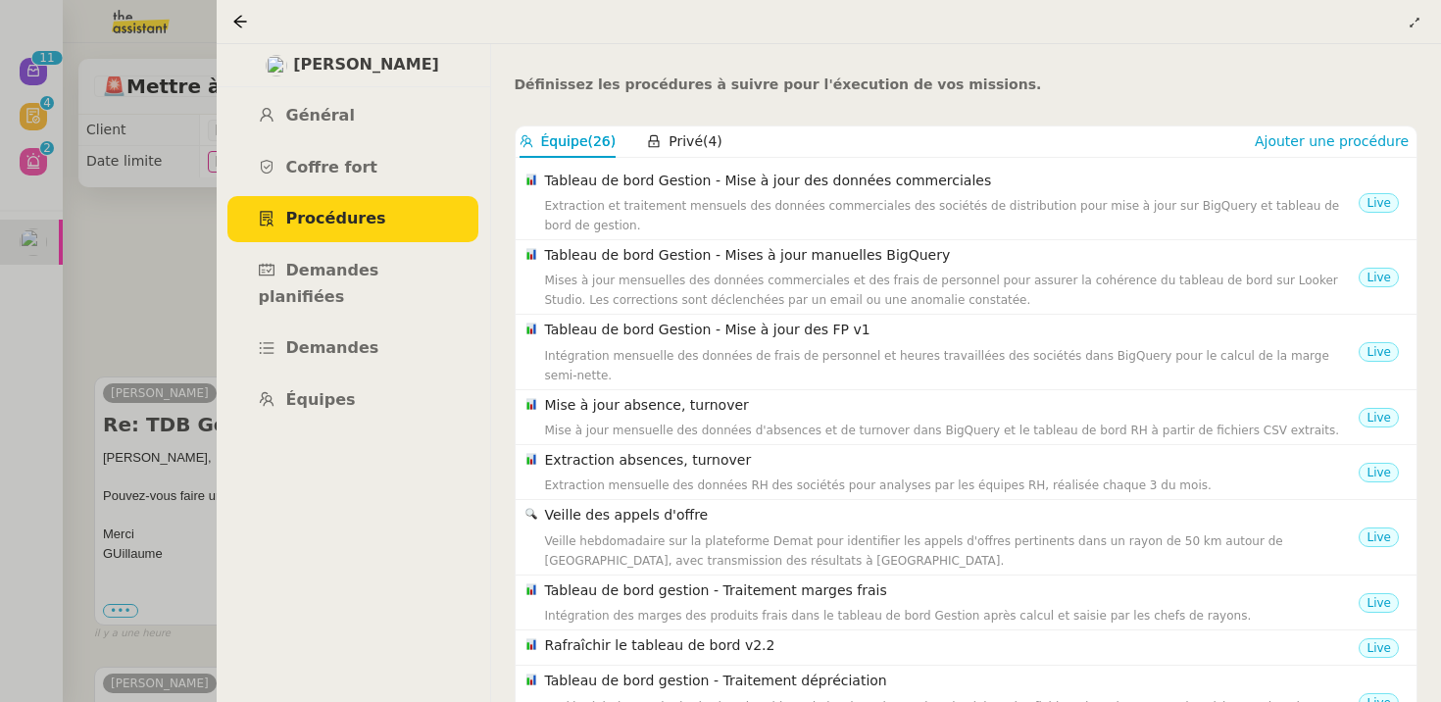
click at [167, 252] on div at bounding box center [720, 351] width 1441 height 702
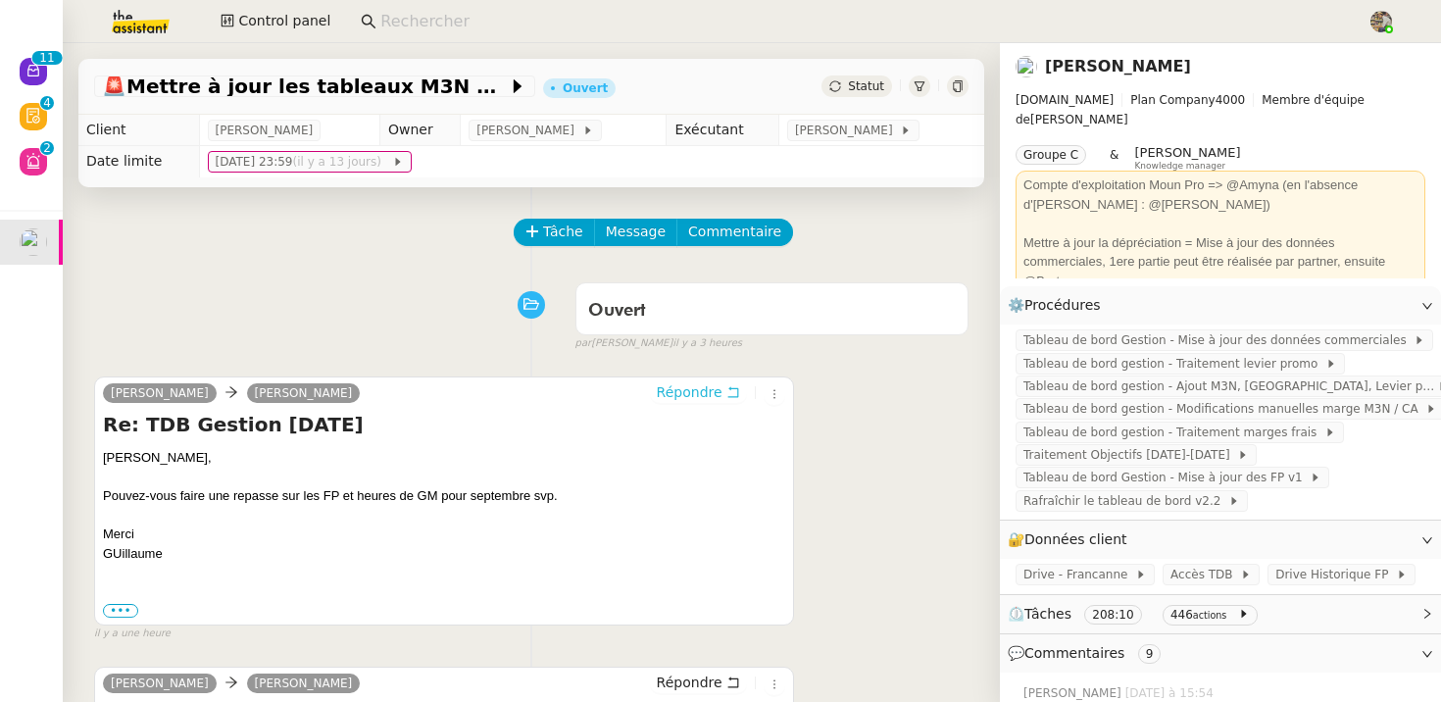
click at [717, 399] on span "Répondre" at bounding box center [690, 392] width 66 height 20
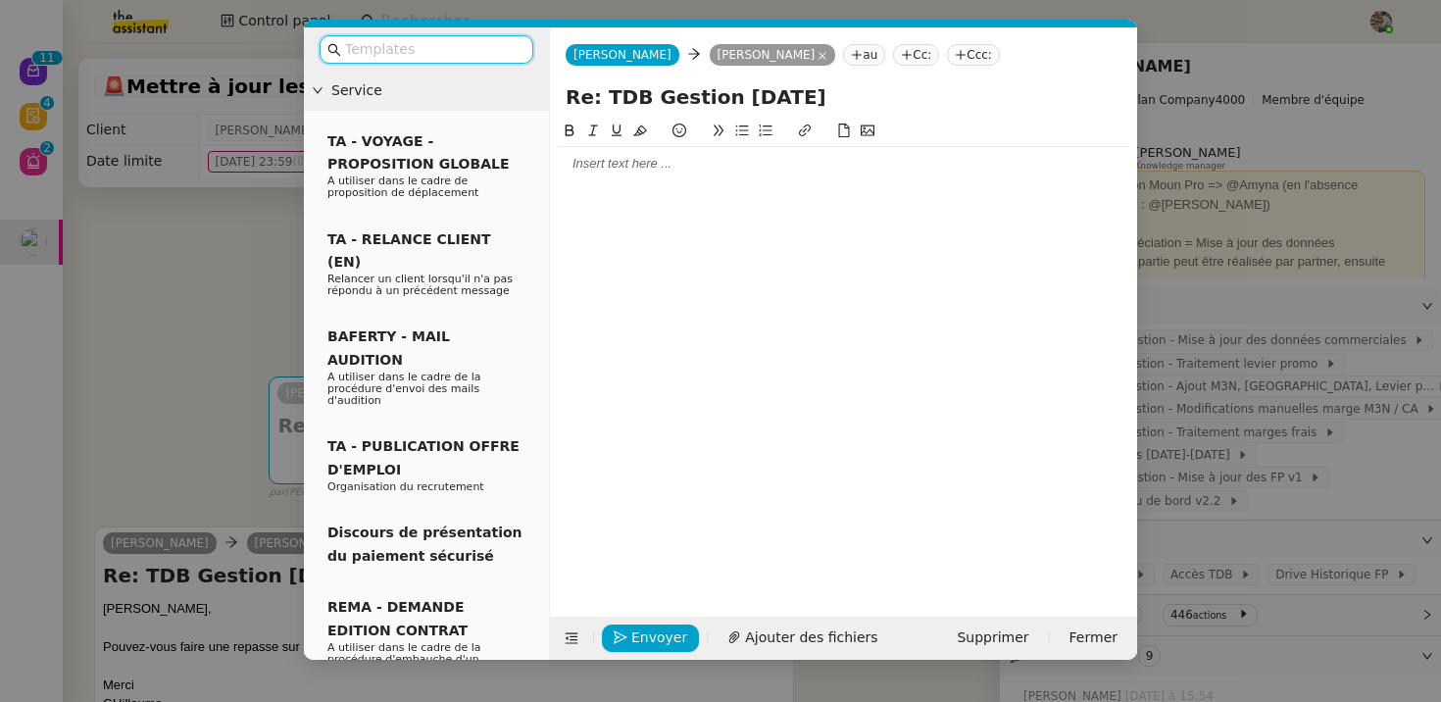
click at [617, 161] on div at bounding box center [844, 164] width 572 height 18
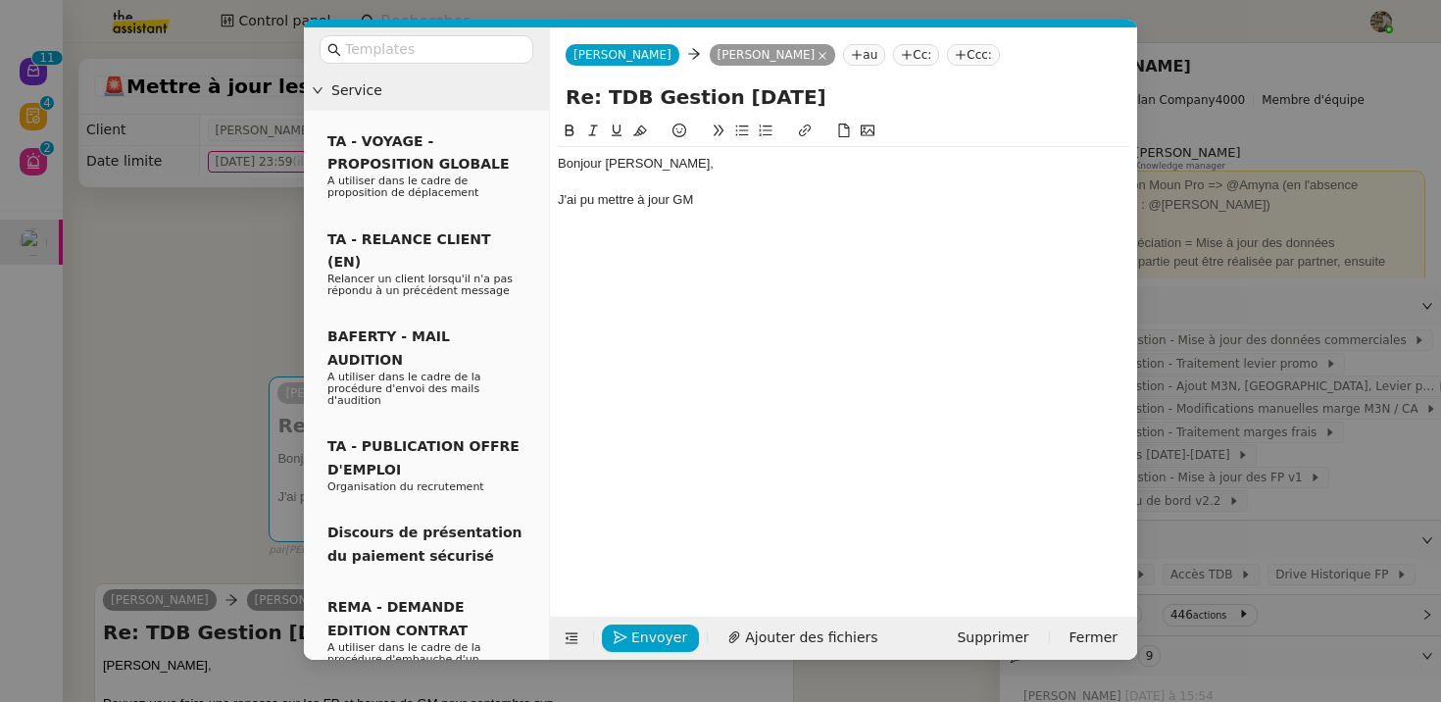
click at [669, 201] on div "J'ai pu mettre à jour GM" at bounding box center [844, 200] width 572 height 18
click at [794, 198] on div "J'ai pu mettre à jour les FP N de GM" at bounding box center [844, 200] width 572 height 18
click at [191, 336] on nz-modal-container "Service TA - VOYAGE - PROPOSITION GLOBALE A utiliser dans le cadre de propositi…" at bounding box center [720, 351] width 1441 height 702
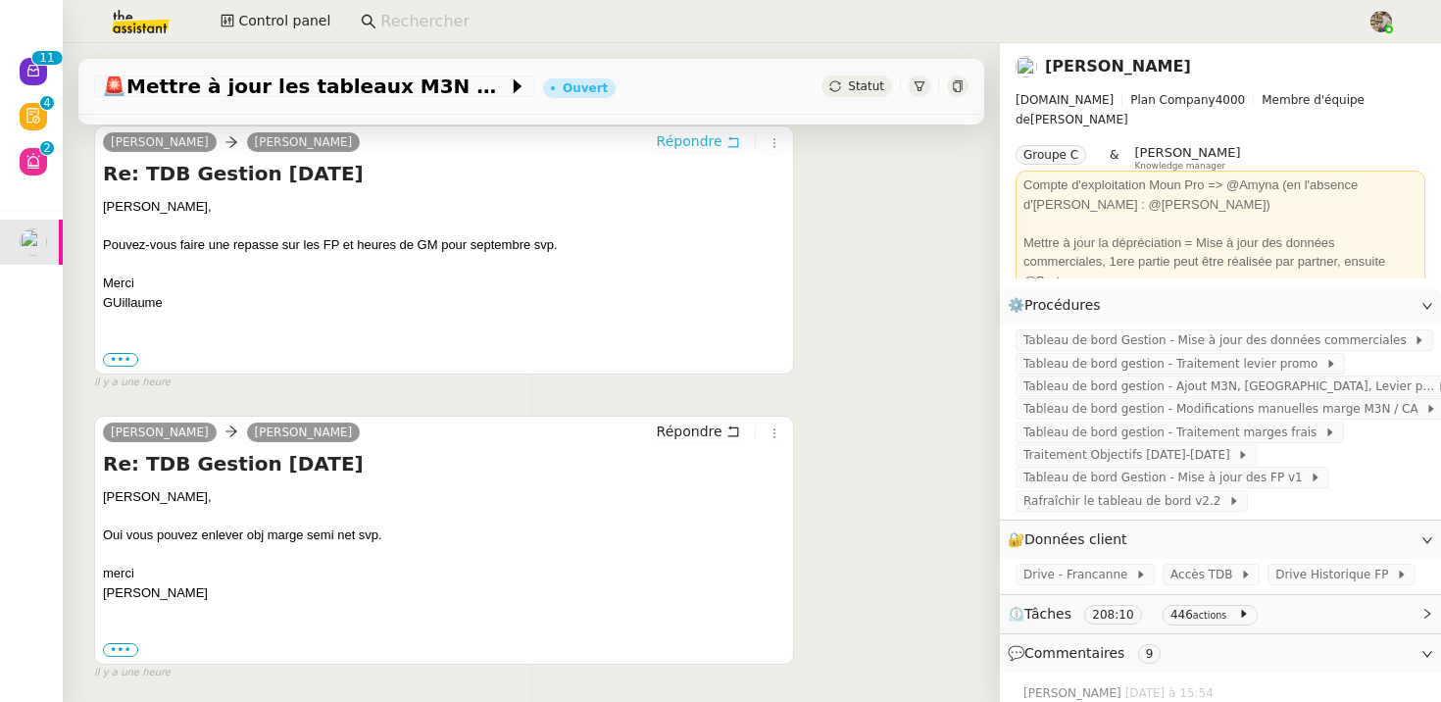
scroll to position [481, 0]
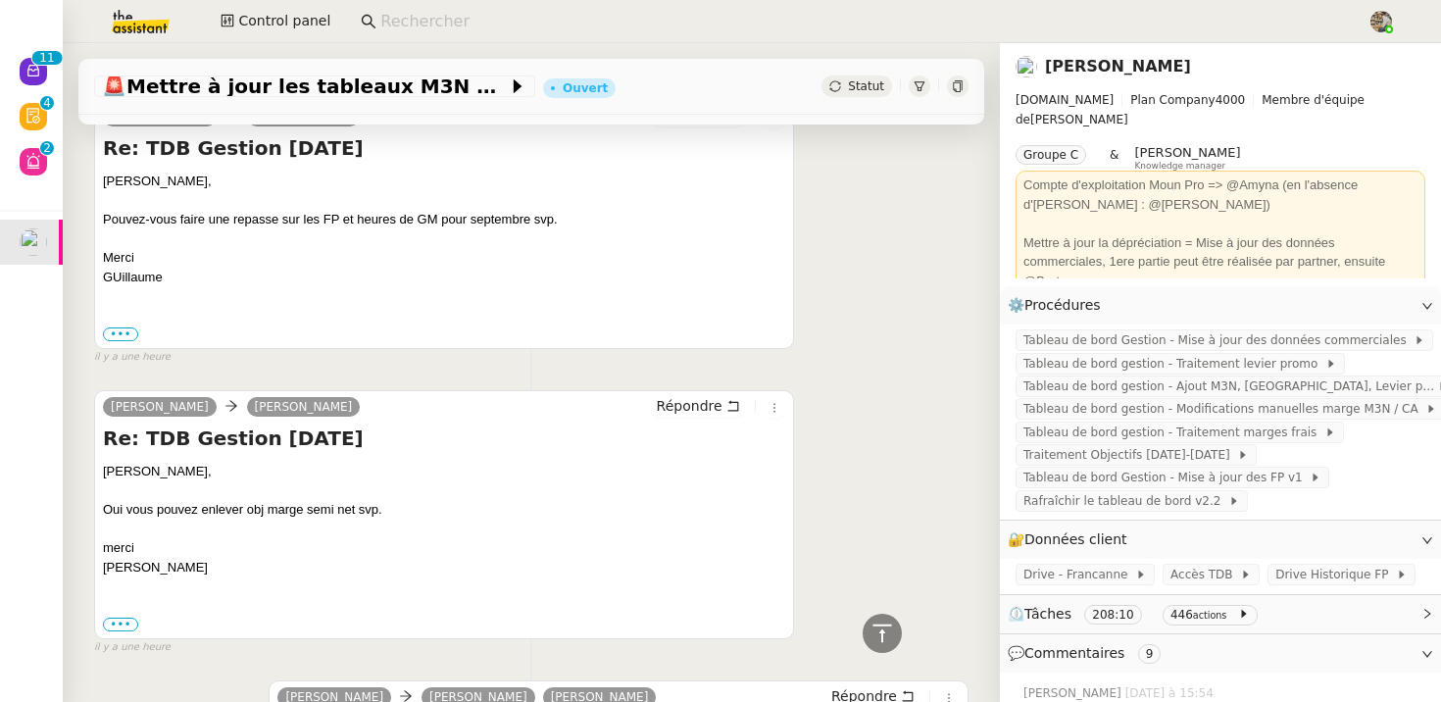
drag, startPoint x: 386, startPoint y: 501, endPoint x: 249, endPoint y: 511, distance: 137.6
click at [249, 511] on div "Oui vous pouvez enlever obj marge semi net svp." at bounding box center [444, 510] width 682 height 20
copy div "obj marge semi net svp."
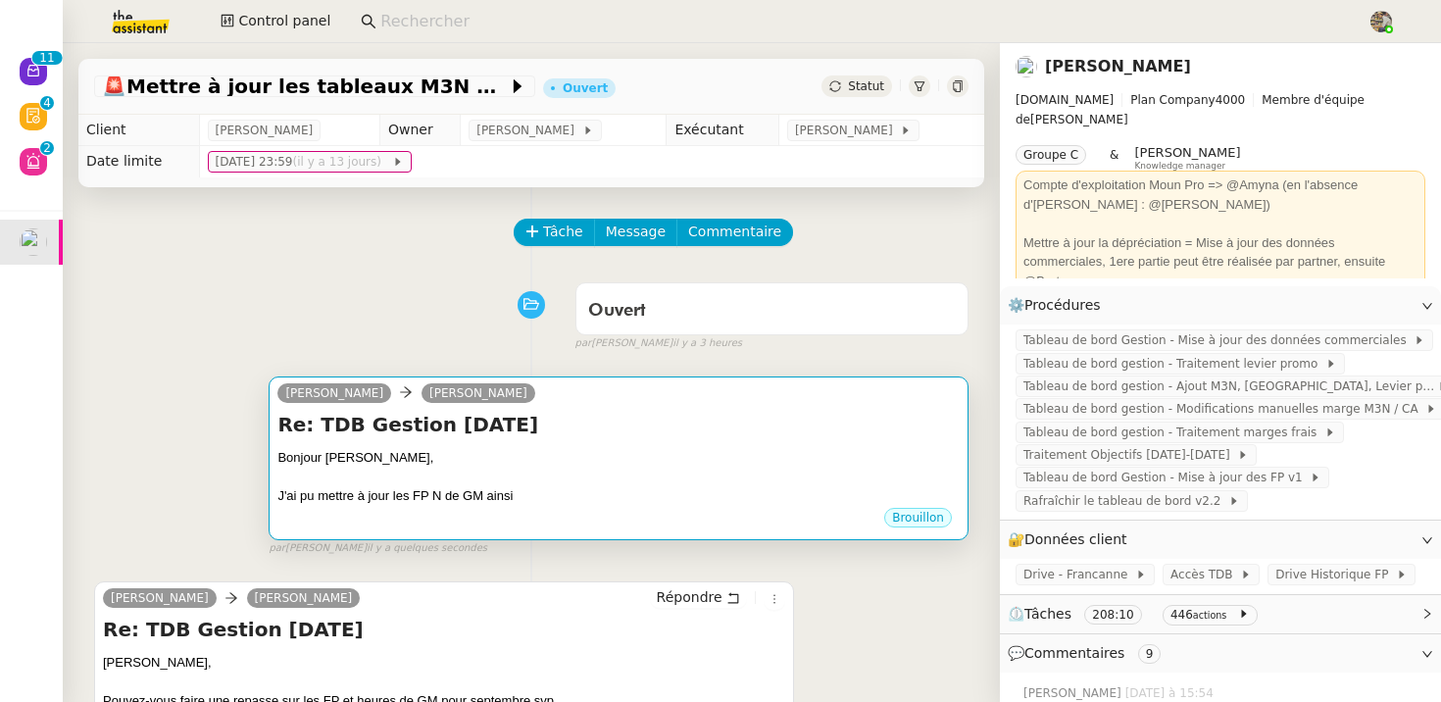
click at [475, 514] on div "Brouillon" at bounding box center [618, 520] width 682 height 29
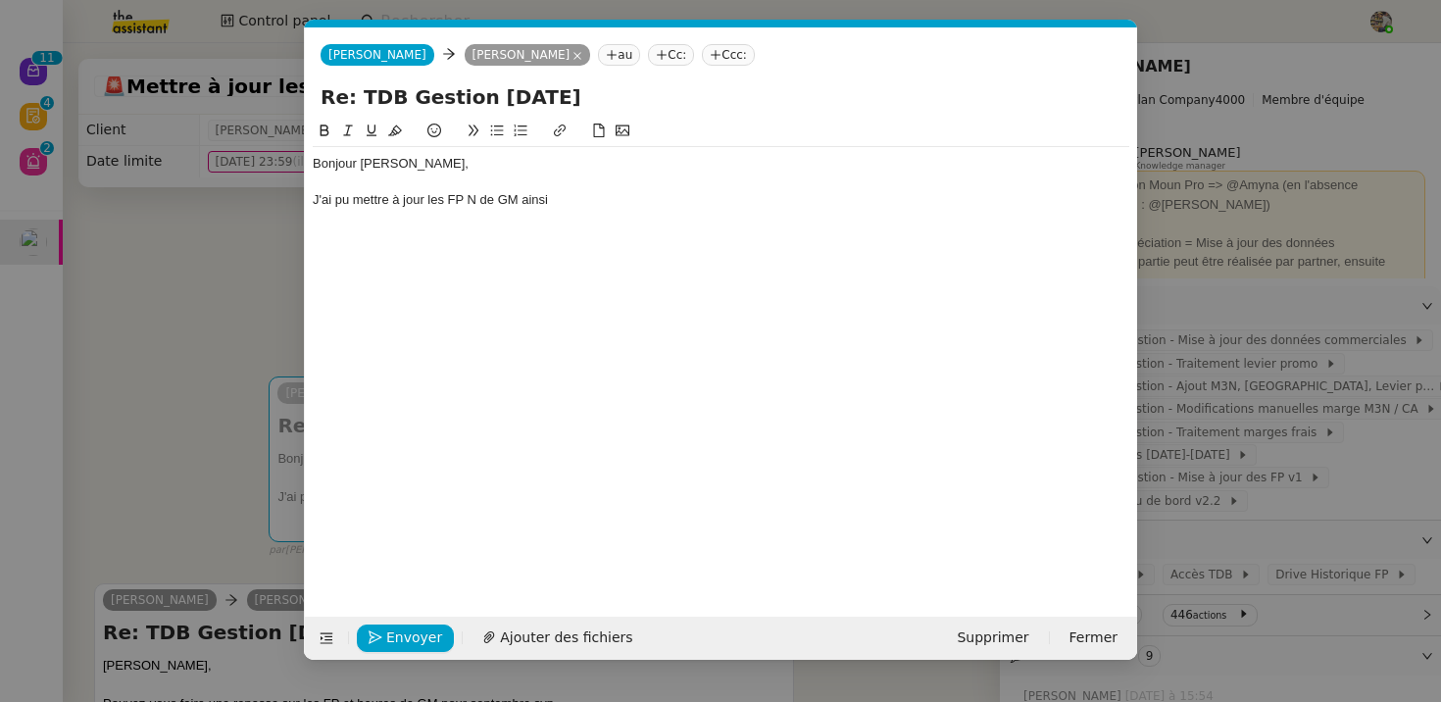
scroll to position [0, 41]
click at [536, 198] on div "J'ai pu mettre à jour les FP N de GM ainsi" at bounding box center [721, 200] width 817 height 18
click at [613, 199] on div "J'ai pu mettre à jour les FP N de GM et j'ai caché les obj marge semi net"" at bounding box center [721, 200] width 817 height 18
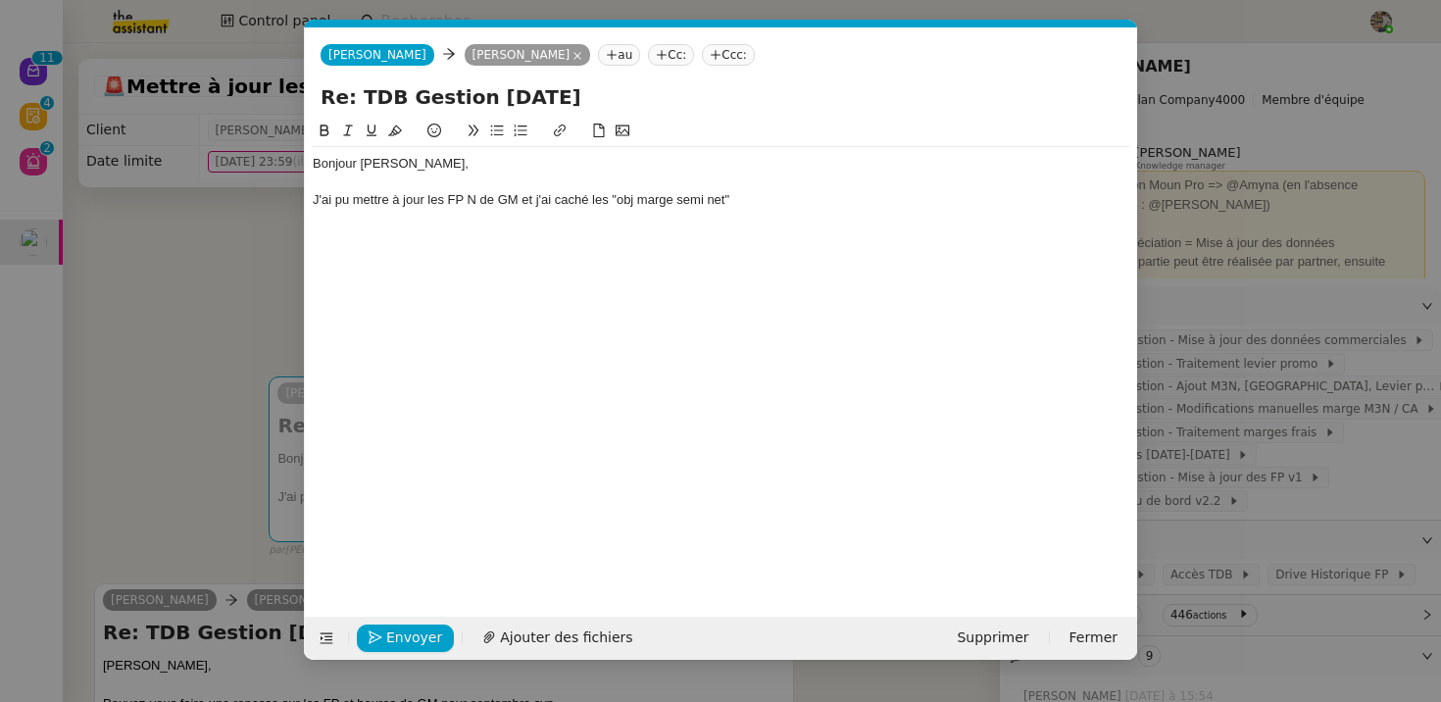
click at [781, 201] on div "J'ai pu mettre à jour les FP N de GM et j'ai caché les "obj marge semi net"" at bounding box center [721, 200] width 817 height 18
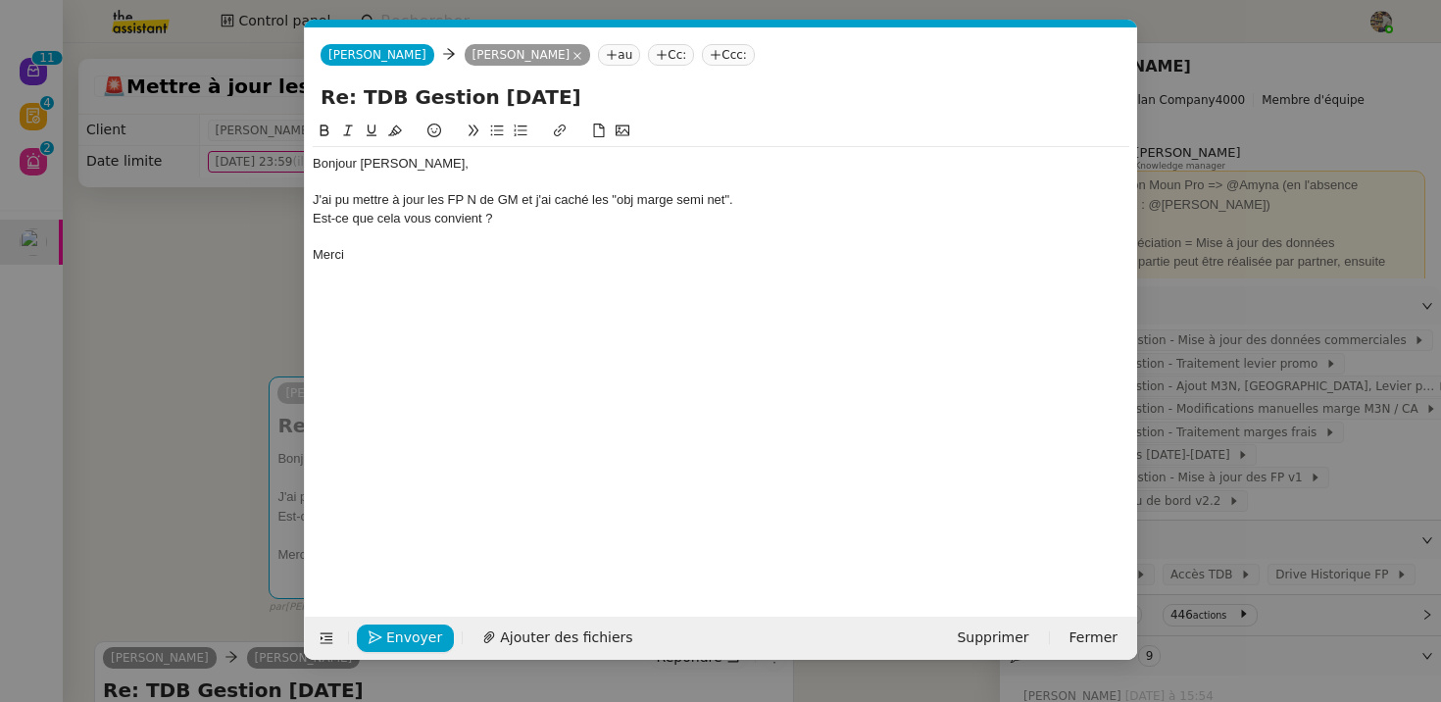
click at [516, 220] on div "Est-ce que cela vous convient ?" at bounding box center [721, 219] width 817 height 18
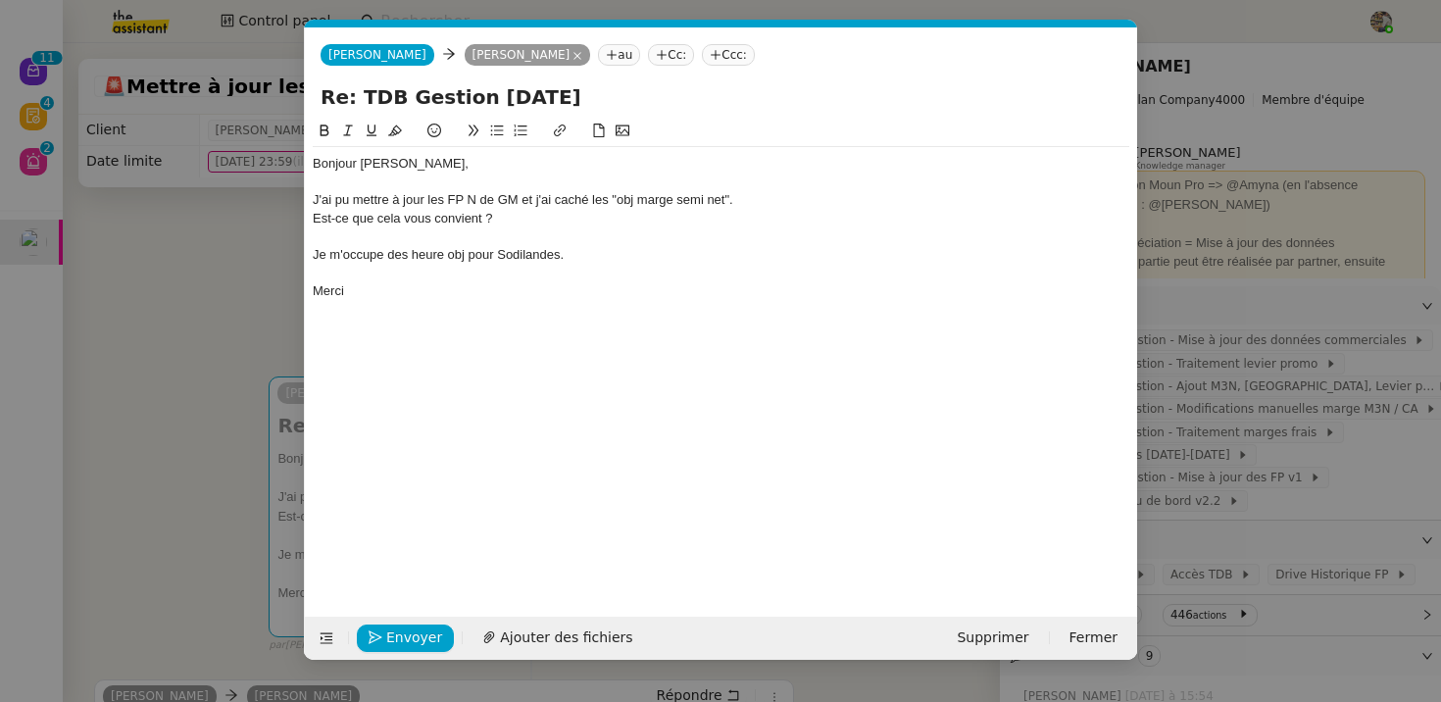
click at [153, 342] on nz-modal-container "Service TA - VOYAGE - PROPOSITION GLOBALE A utiliser dans le cadre de propositi…" at bounding box center [720, 351] width 1441 height 702
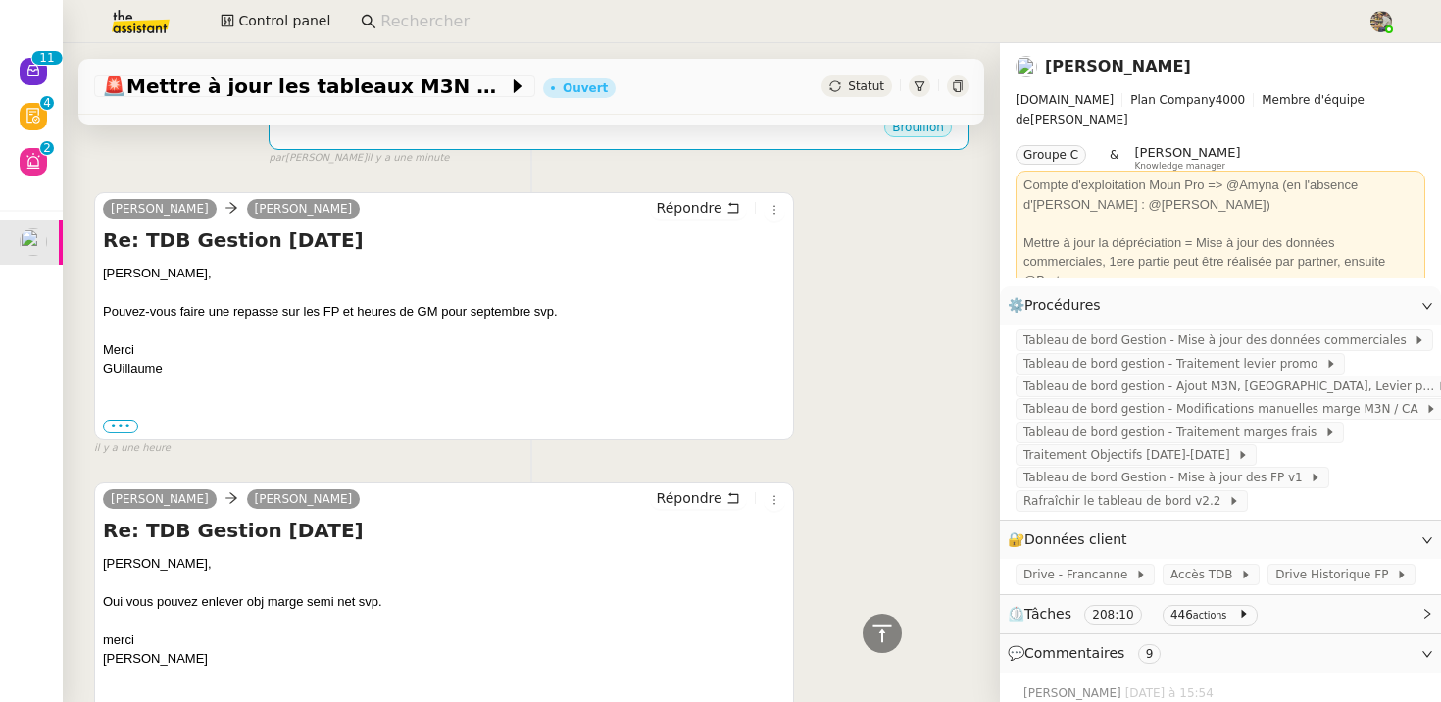
scroll to position [147, 0]
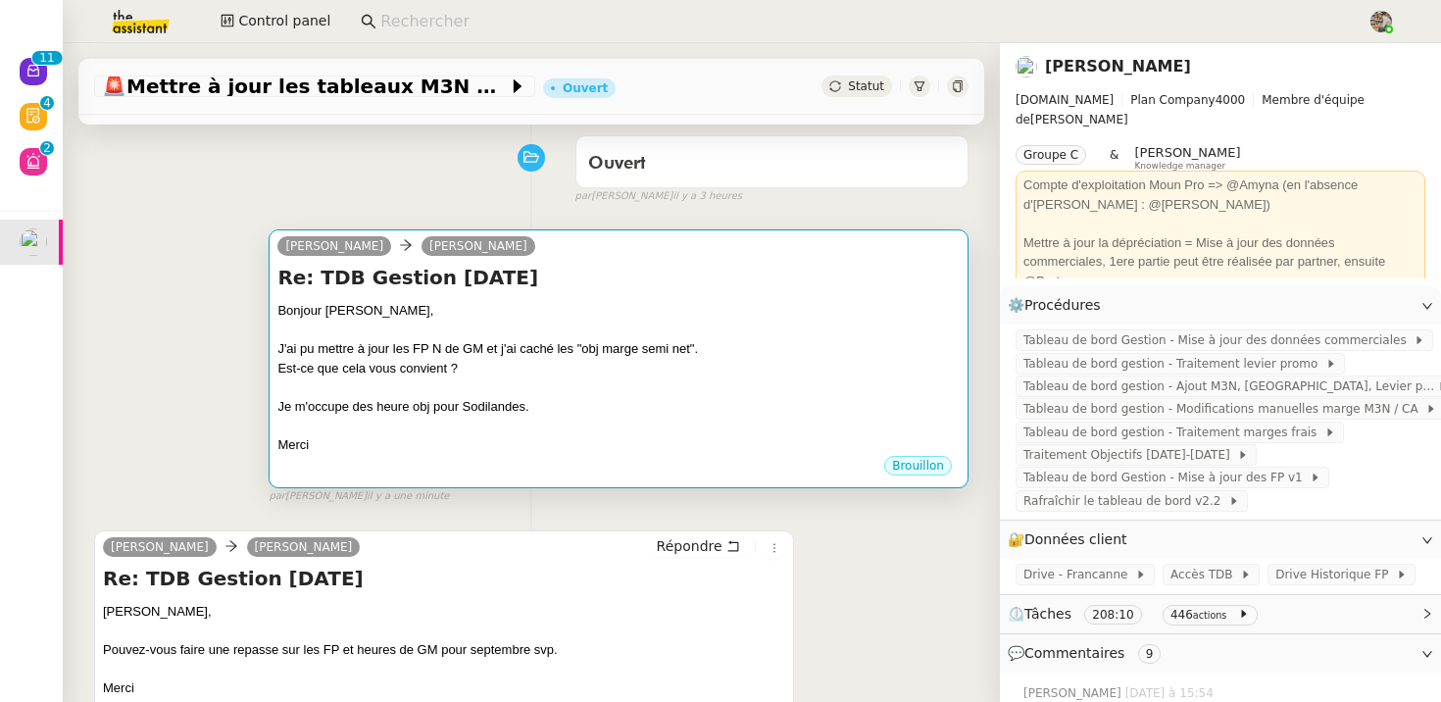
click at [396, 357] on div "J'ai pu mettre à jour les FP N de GM et j'ai caché les "obj marge semi net"." at bounding box center [618, 349] width 682 height 20
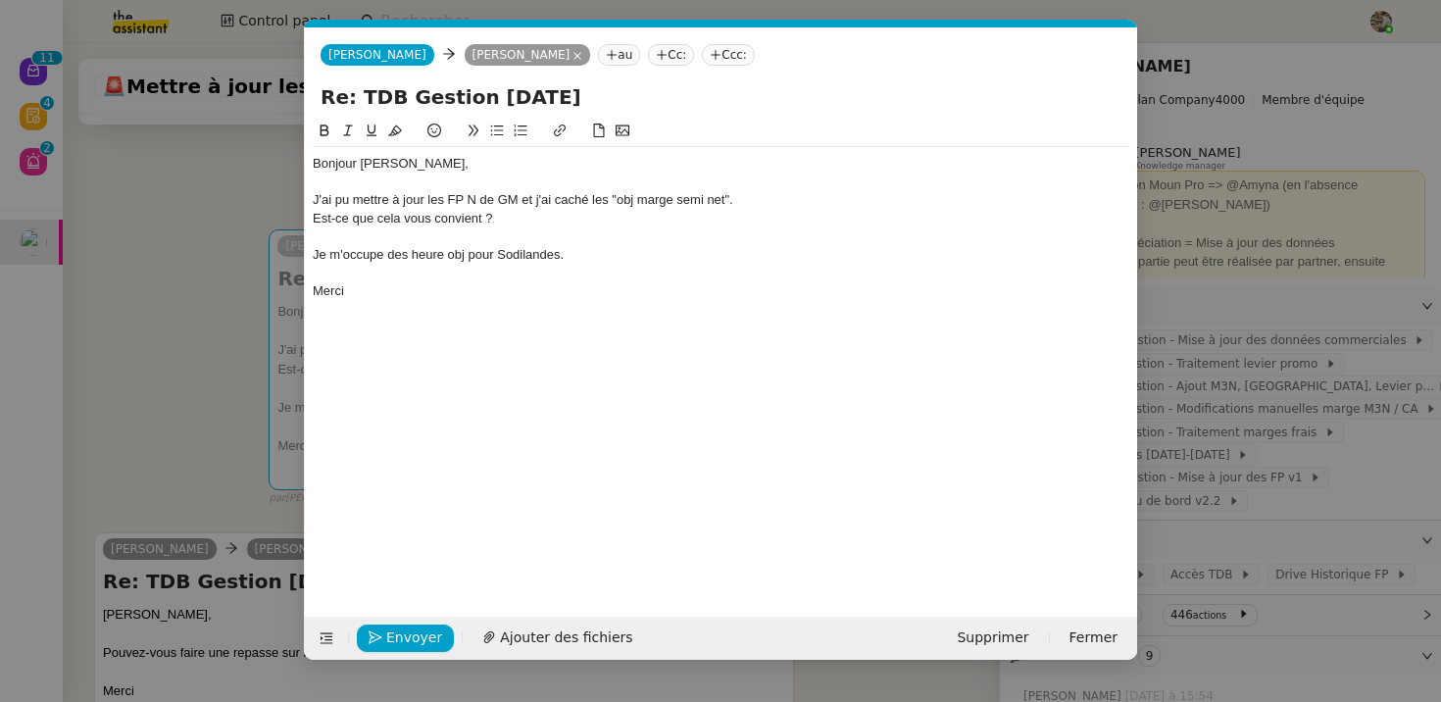
scroll to position [0, 41]
drag, startPoint x: 384, startPoint y: 257, endPoint x: 301, endPoint y: 253, distance: 83.4
click at [301, 253] on nz-modal-container "Service TA - VOYAGE - PROPOSITION GLOBALE A utiliser dans le cadre de propositi…" at bounding box center [720, 351] width 1441 height 702
click at [380, 639] on icon "button" at bounding box center [376, 637] width 14 height 14
